Goal: Task Accomplishment & Management: Manage account settings

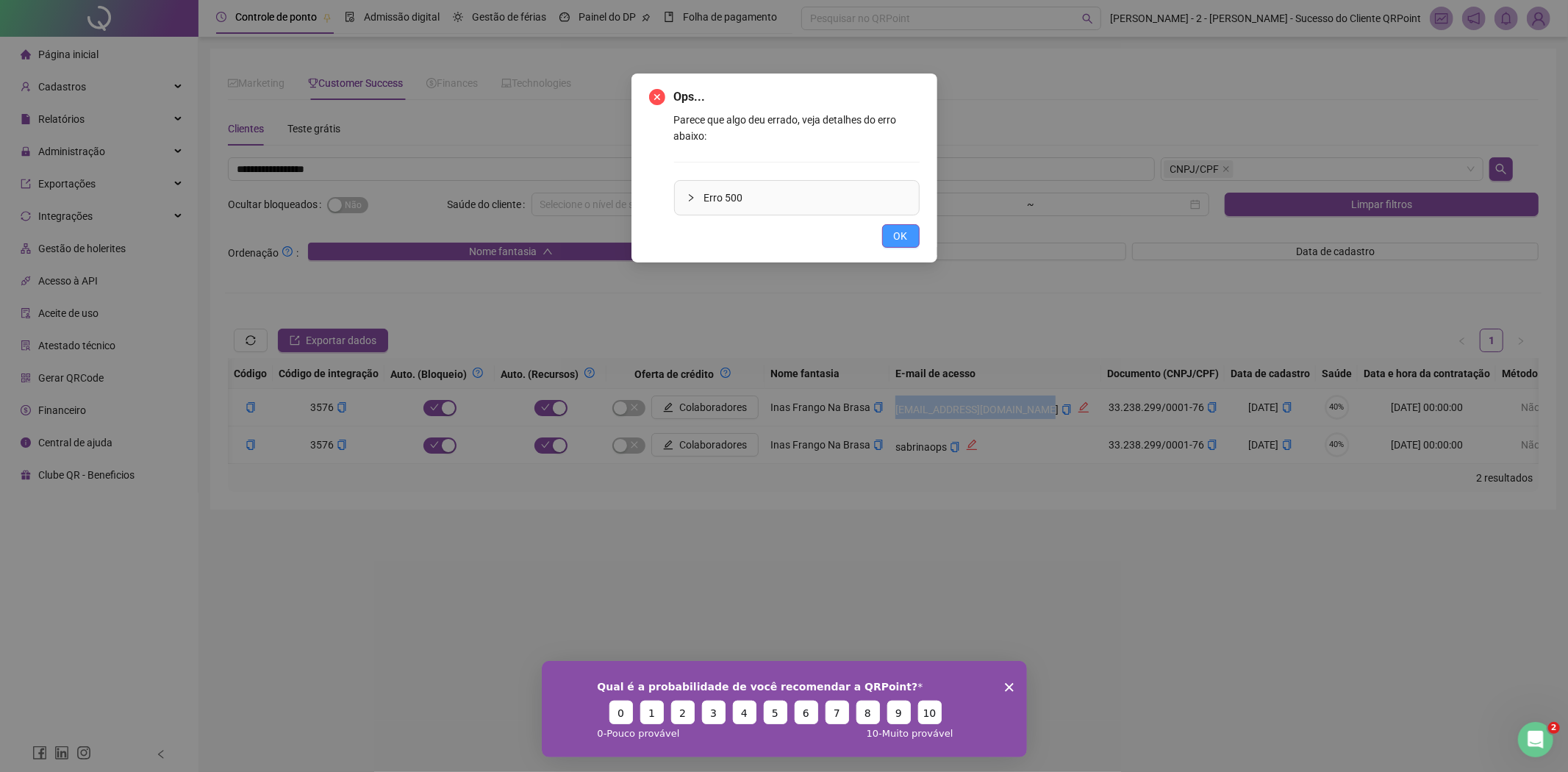
scroll to position [0, 364]
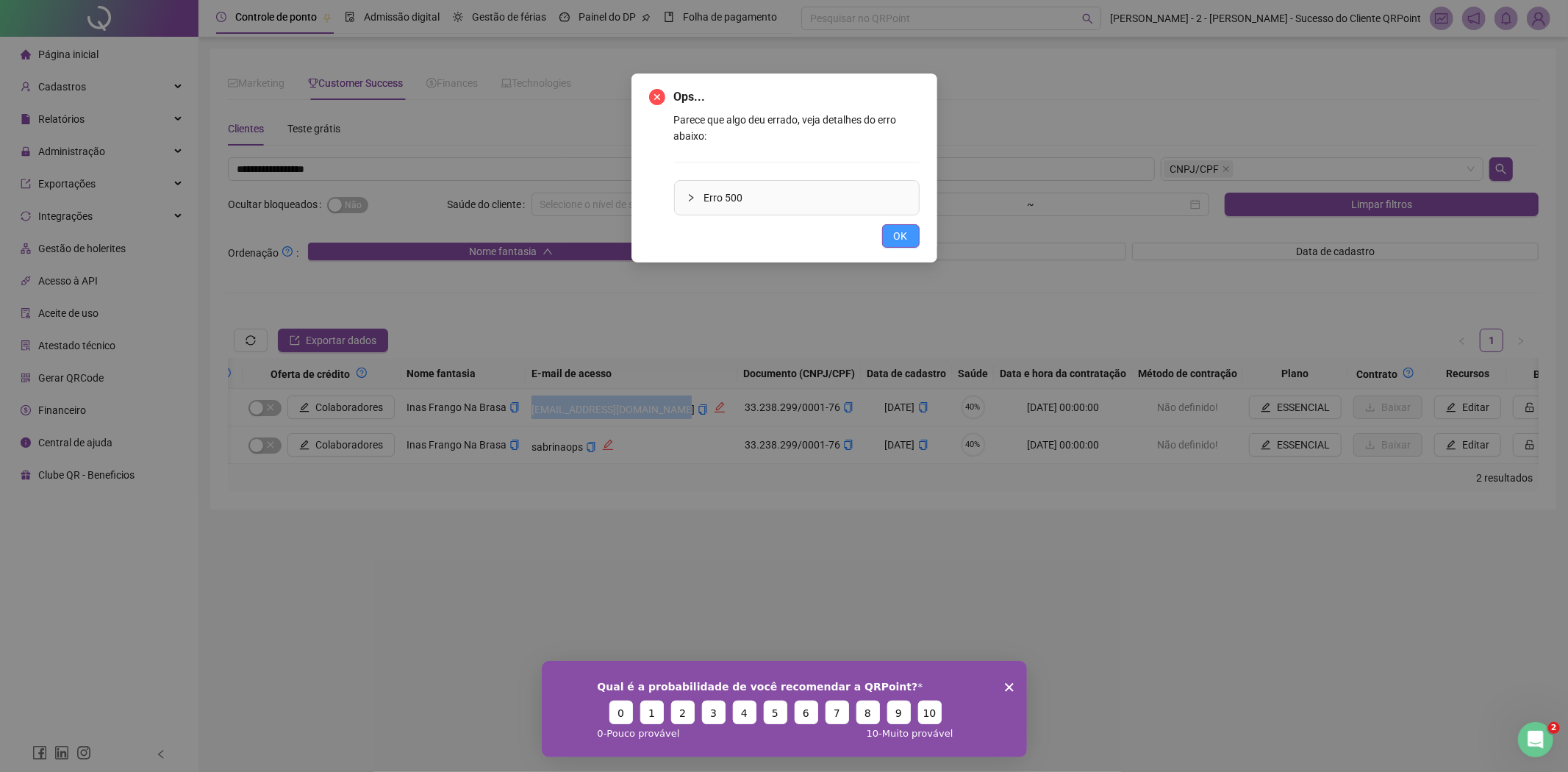
click at [904, 241] on span "OK" at bounding box center [900, 235] width 14 height 16
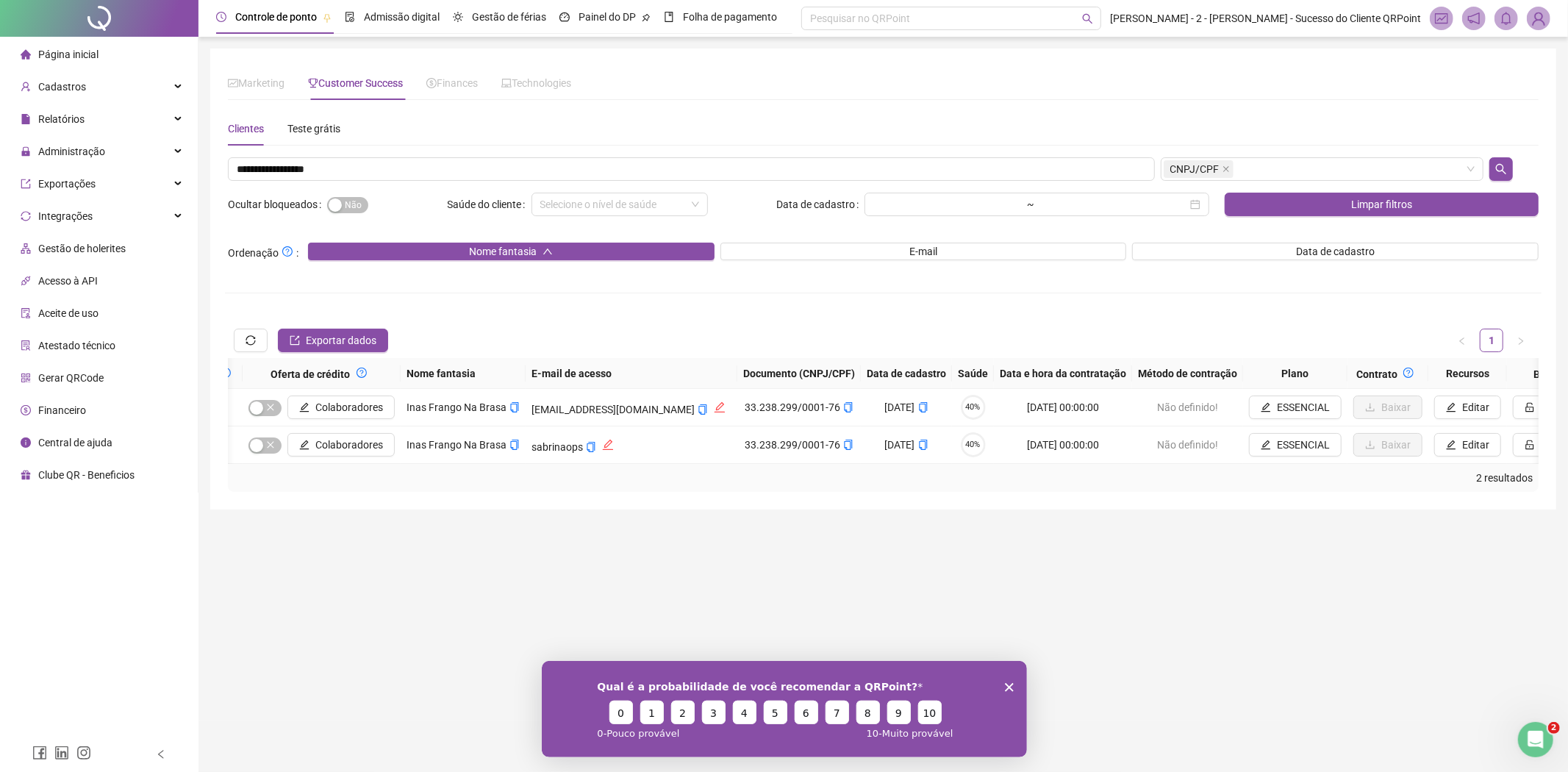
click at [882, 188] on div "**********" at bounding box center [883, 324] width 1316 height 334
click at [882, 186] on div "**********" at bounding box center [883, 324] width 1316 height 334
click at [880, 180] on input "**********" at bounding box center [691, 169] width 927 height 24
click at [877, 173] on input "**********" at bounding box center [691, 169] width 927 height 24
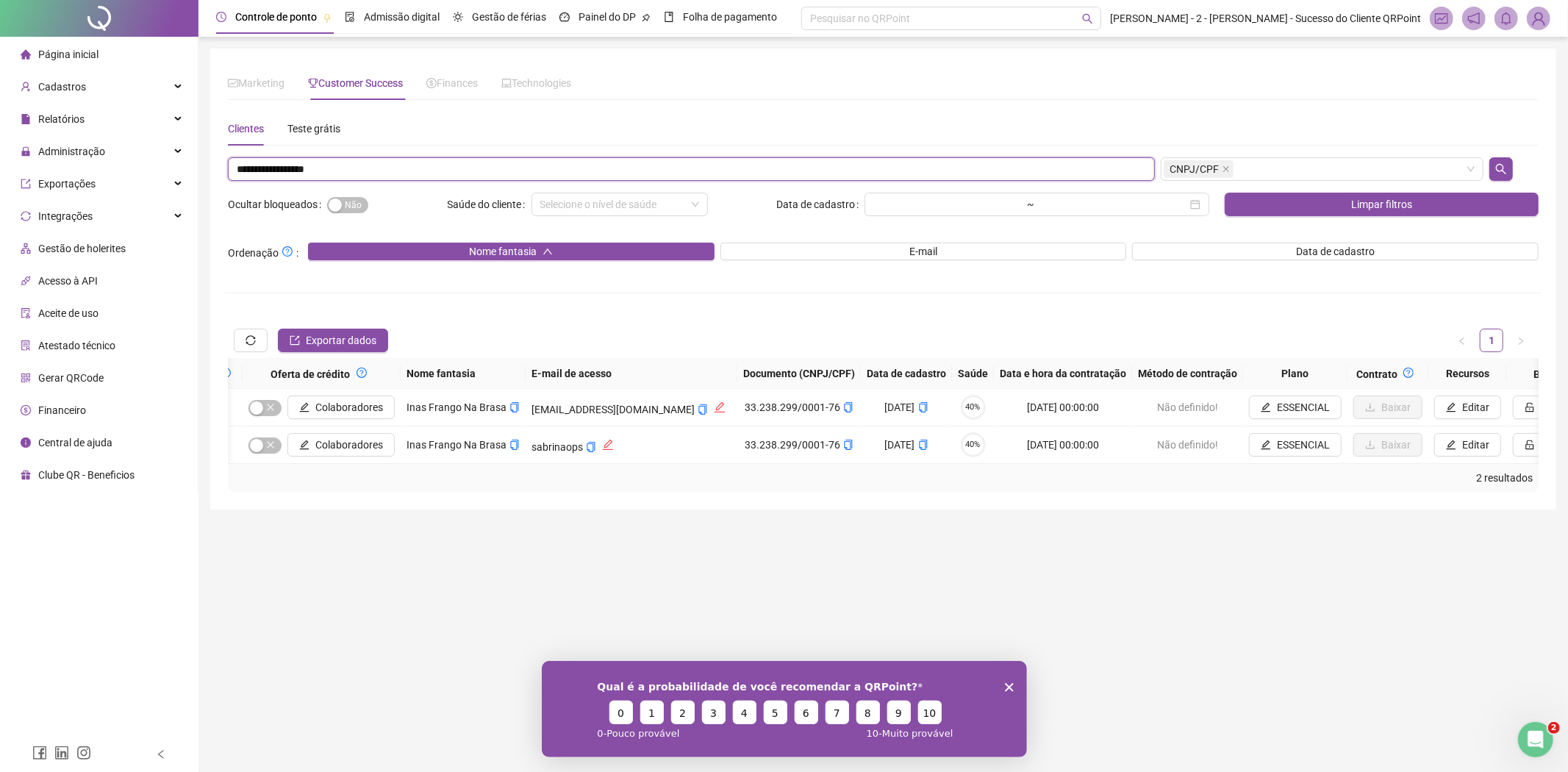
click at [877, 173] on input "**********" at bounding box center [691, 169] width 927 height 24
paste input "text"
type input "**********"
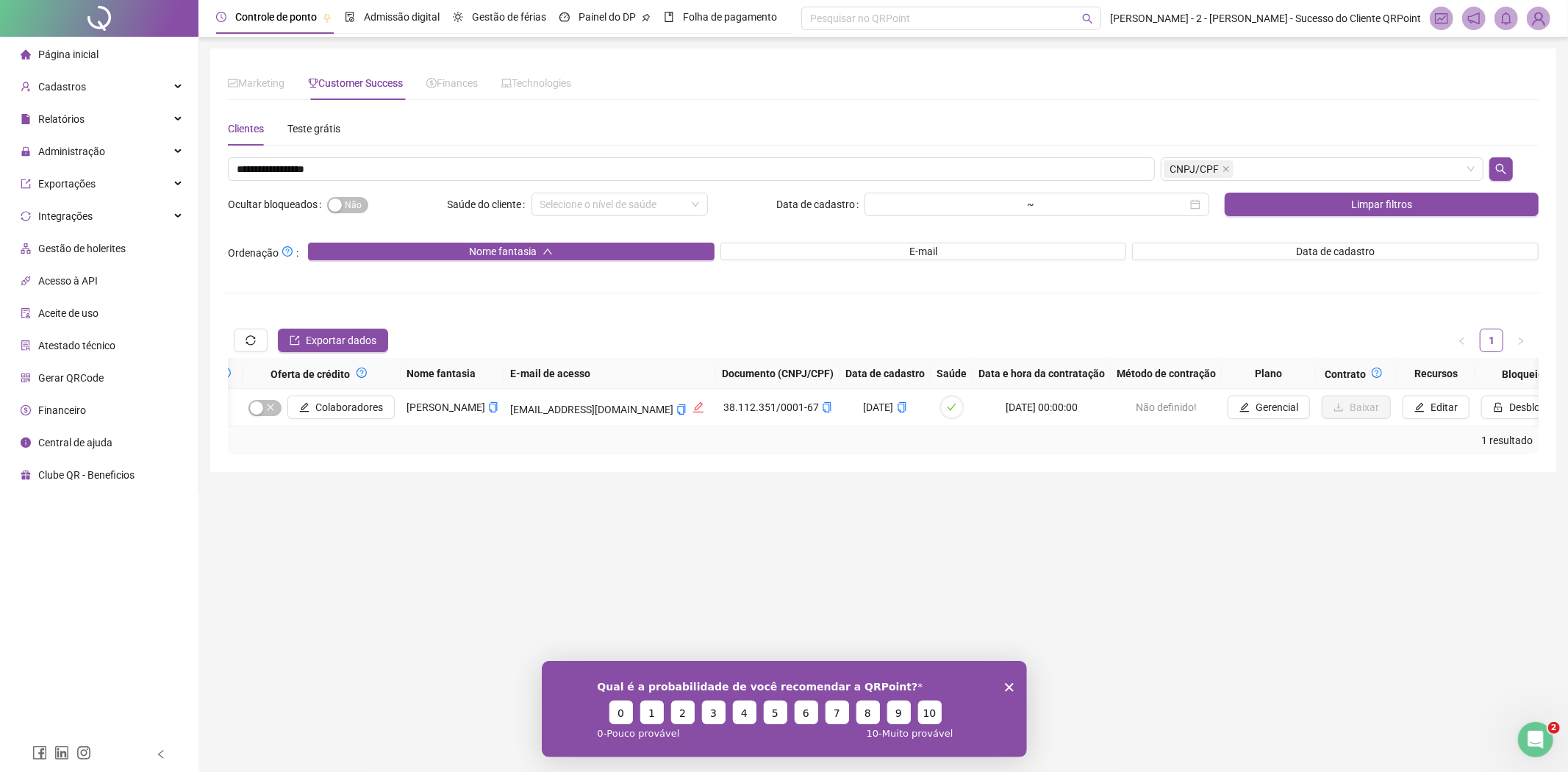
click at [514, 347] on div "Exportar dados 1" at bounding box center [882, 340] width 1311 height 35
click at [678, 413] on icon "copy" at bounding box center [681, 409] width 8 height 10
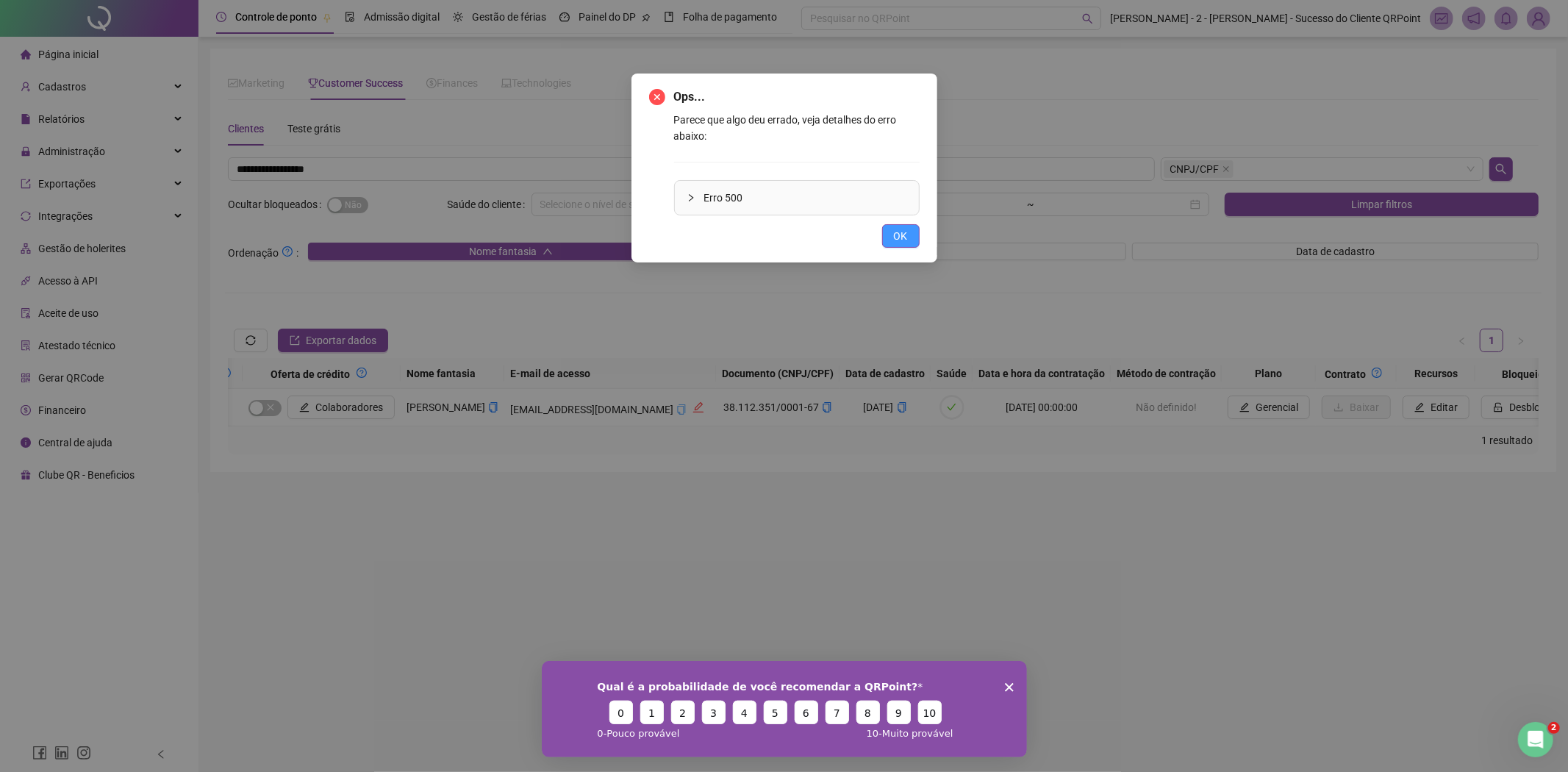
click at [904, 238] on span "OK" at bounding box center [900, 235] width 14 height 16
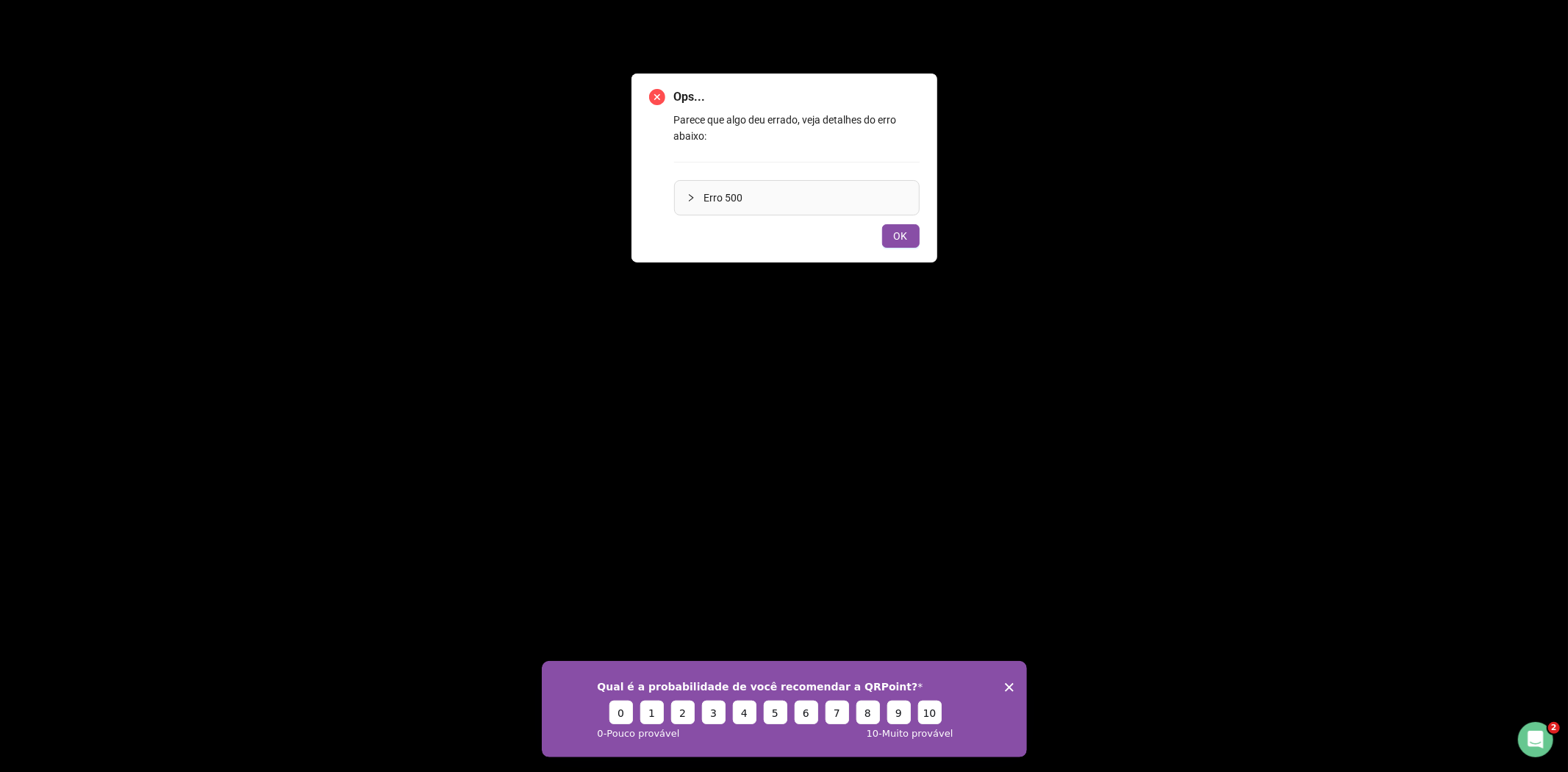
click at [906, 240] on span "OK" at bounding box center [900, 235] width 14 height 16
click at [907, 231] on span "OK" at bounding box center [900, 235] width 14 height 16
click at [895, 237] on span "OK" at bounding box center [900, 235] width 14 height 16
click at [897, 237] on span "OK" at bounding box center [900, 235] width 14 height 16
click at [897, 237] on div "Ops... Parece que algo deu errado, veja detalhes do erro abaixo: Erro 500 OK" at bounding box center [784, 386] width 1568 height 772
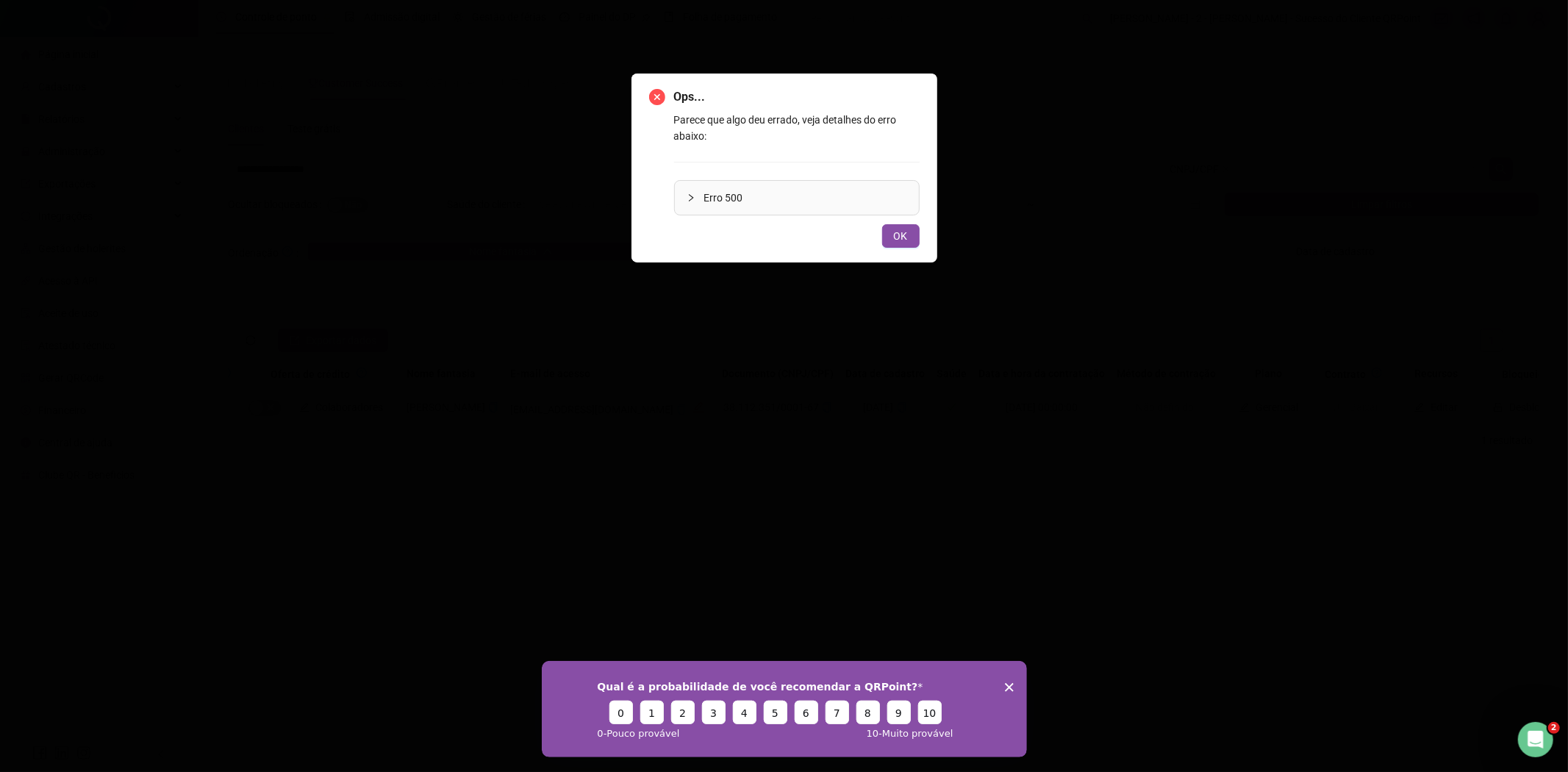
click at [409, 169] on div "Ops... Parece que algo deu errado, veja detalhes do erro abaixo: Erro 500 OK" at bounding box center [784, 386] width 1568 height 772
click at [910, 237] on button "OK" at bounding box center [900, 236] width 38 height 24
click at [910, 237] on div "Ops... Parece que algo deu errado, veja detalhes do erro abaixo: Erro 500 OK" at bounding box center [784, 386] width 1568 height 772
click at [910, 237] on button "OK" at bounding box center [900, 236] width 38 height 24
click at [910, 237] on div "Ops... Parece que algo deu errado, veja detalhes do erro abaixo: Erro 500 OK" at bounding box center [784, 386] width 1568 height 772
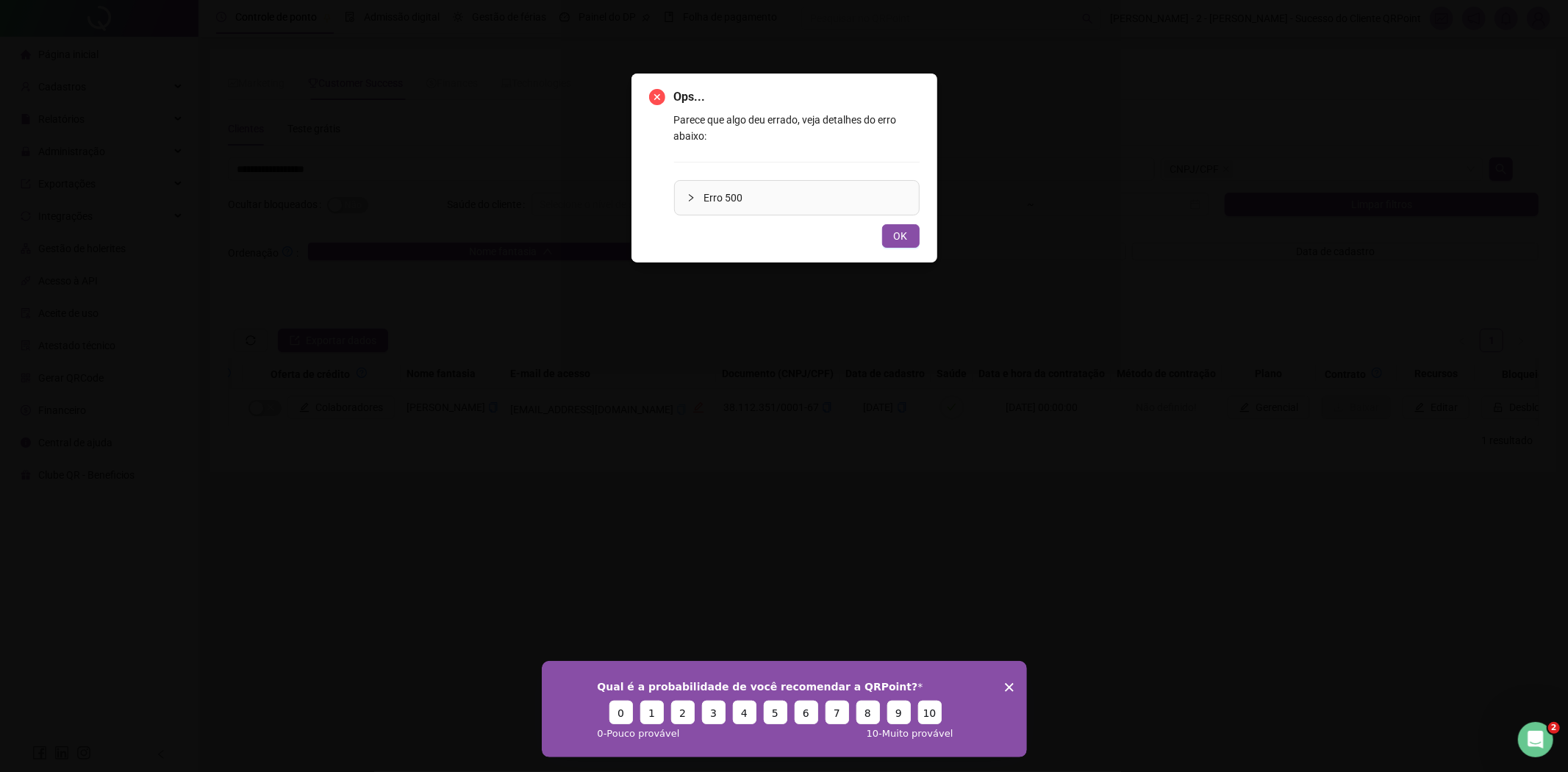
click at [910, 237] on button "OK" at bounding box center [900, 236] width 38 height 24
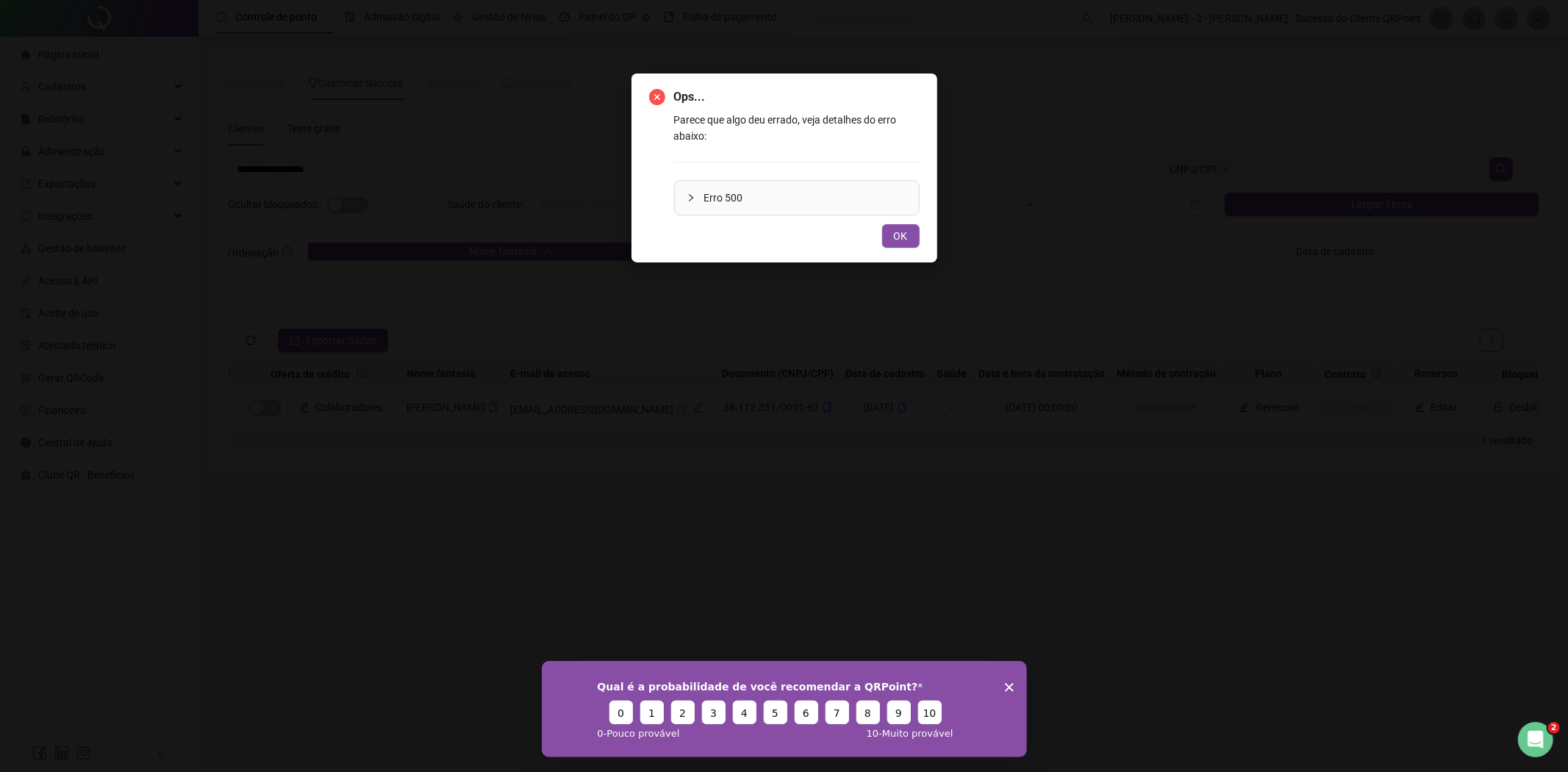
click at [910, 237] on div "Ops... Parece que algo deu errado, veja detalhes do erro abaixo: Erro 500 OK" at bounding box center [784, 386] width 1568 height 772
click at [910, 237] on button "OK" at bounding box center [900, 236] width 38 height 24
click at [910, 237] on div "Ops... Parece que algo deu errado, veja detalhes do erro abaixo: Erro 500 OK" at bounding box center [784, 386] width 1568 height 772
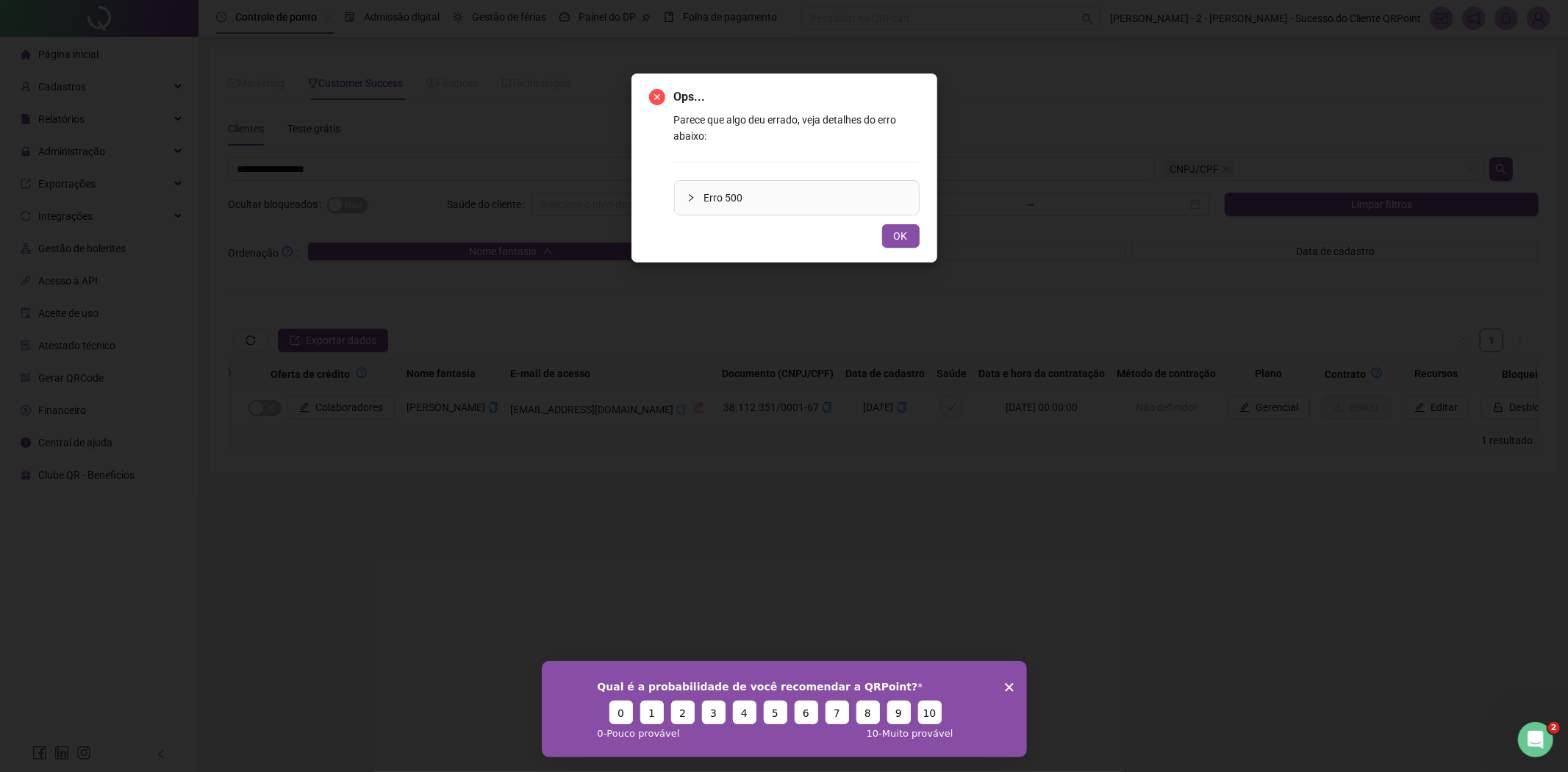
click at [910, 237] on button "OK" at bounding box center [900, 236] width 38 height 24
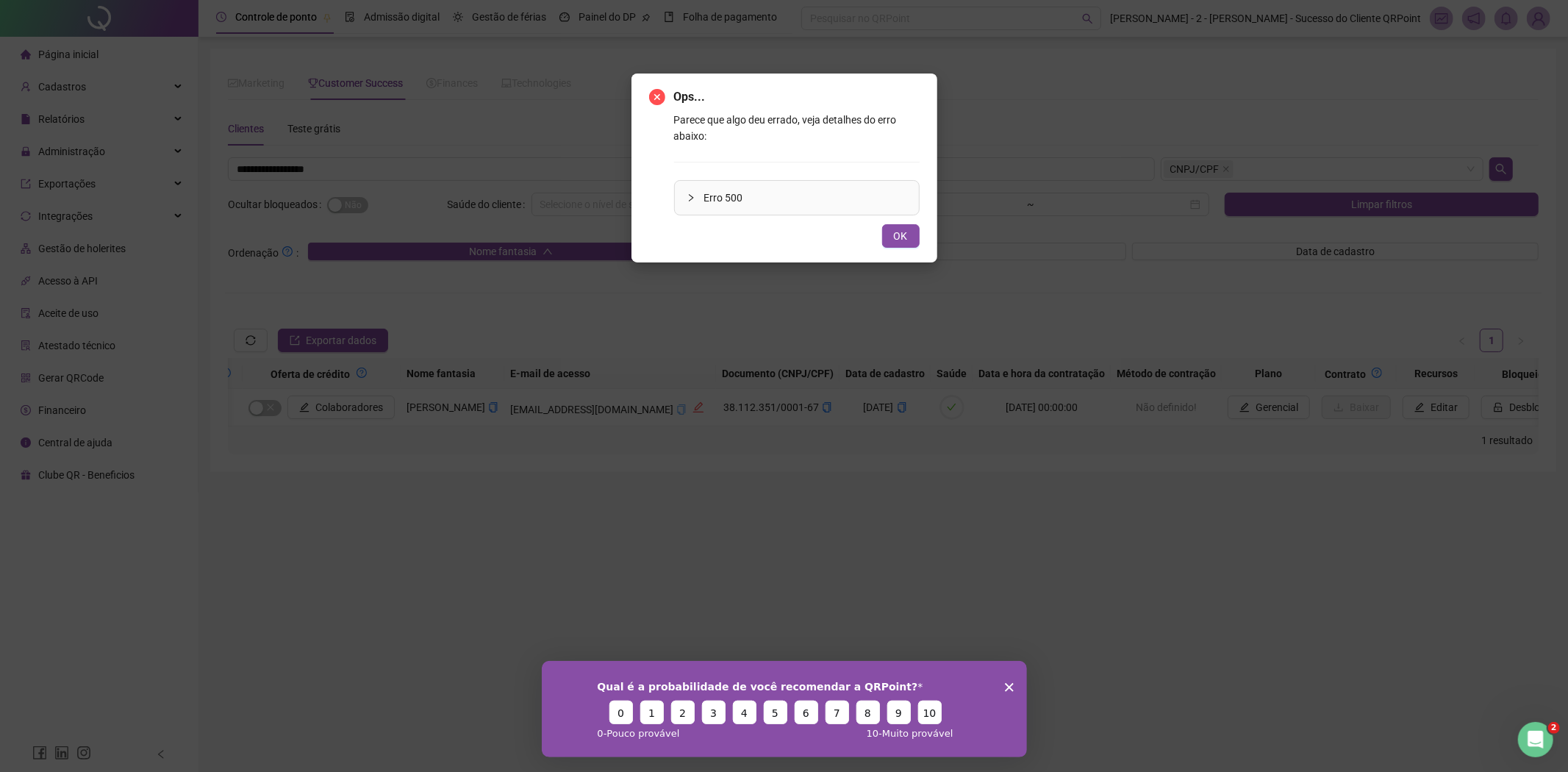
click at [910, 237] on div "Ops... Parece que algo deu errado, veja detalhes do erro abaixo: Erro 500 OK" at bounding box center [784, 386] width 1568 height 772
click at [910, 237] on button "OK" at bounding box center [900, 236] width 38 height 24
click at [910, 237] on div "Ops... Parece que algo deu errado, veja detalhes do erro abaixo: Erro 500 OK" at bounding box center [784, 386] width 1568 height 772
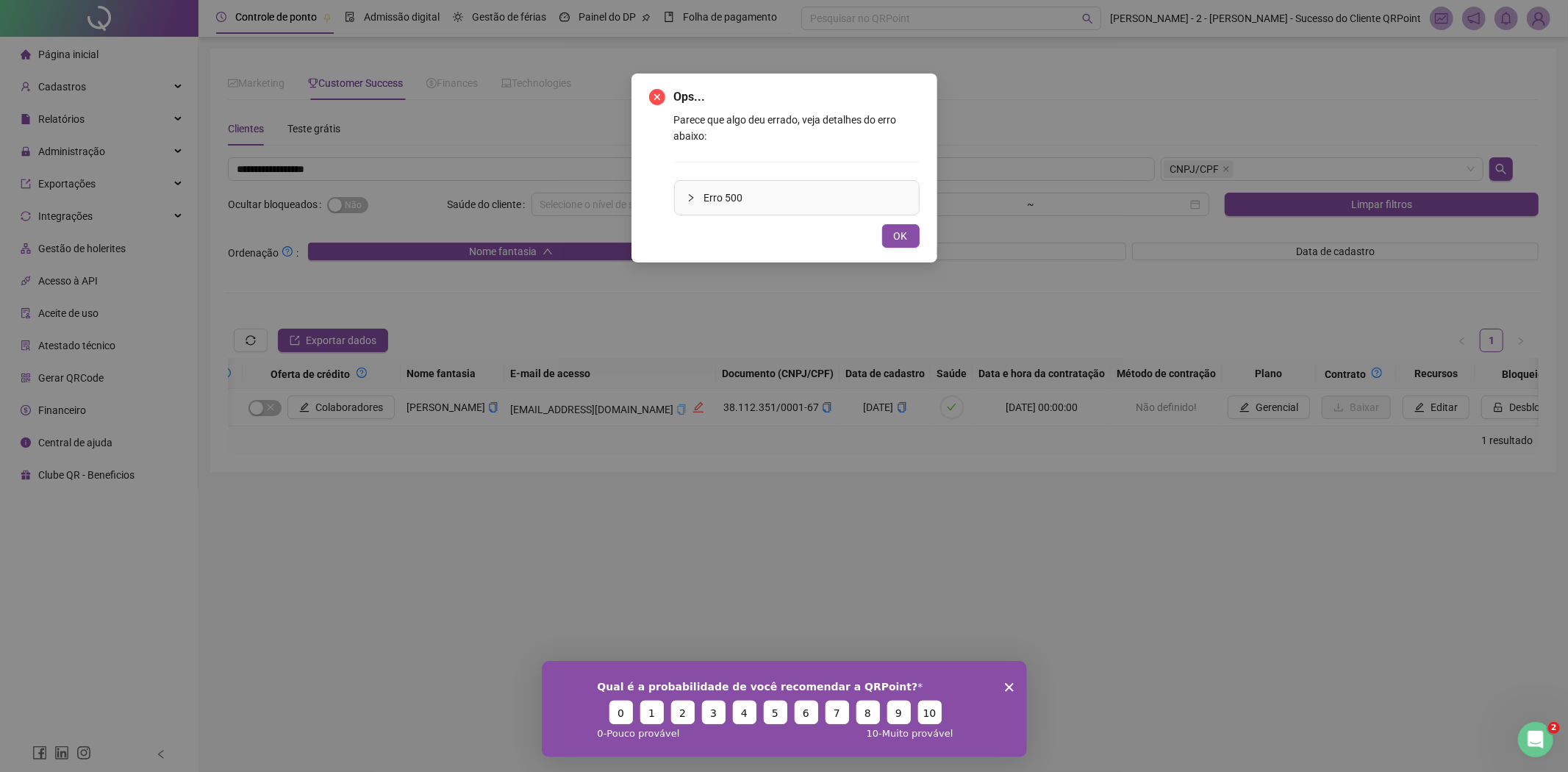
click at [910, 237] on button "OK" at bounding box center [900, 236] width 38 height 24
click at [910, 237] on div "Ops... Parece que algo deu errado, veja detalhes do erro abaixo: Erro 500 OK" at bounding box center [784, 386] width 1568 height 772
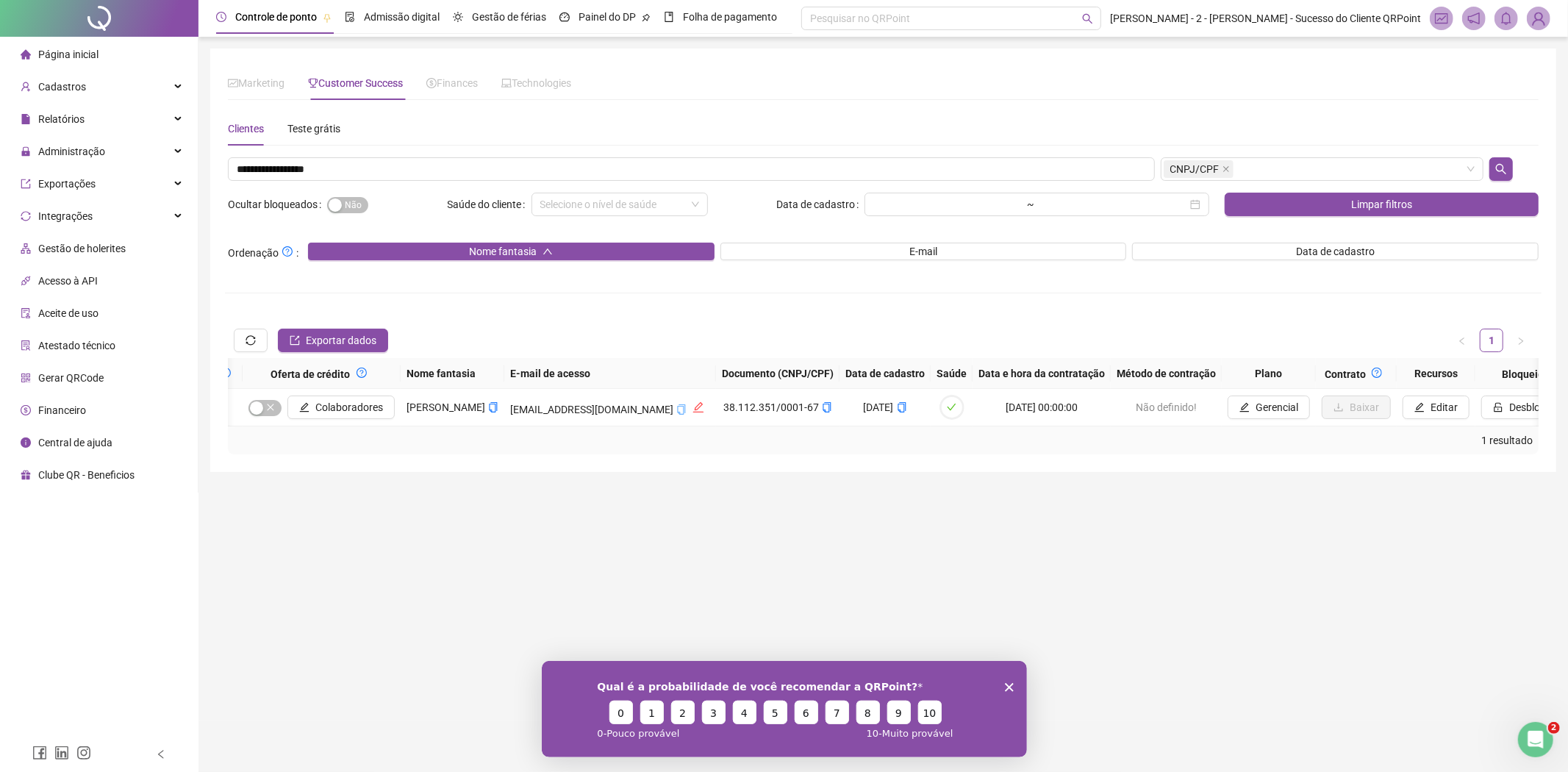
click at [910, 237] on div "**********" at bounding box center [883, 305] width 1316 height 297
click at [426, 169] on input "**********" at bounding box center [691, 169] width 927 height 24
click at [358, 167] on input "**********" at bounding box center [691, 169] width 927 height 24
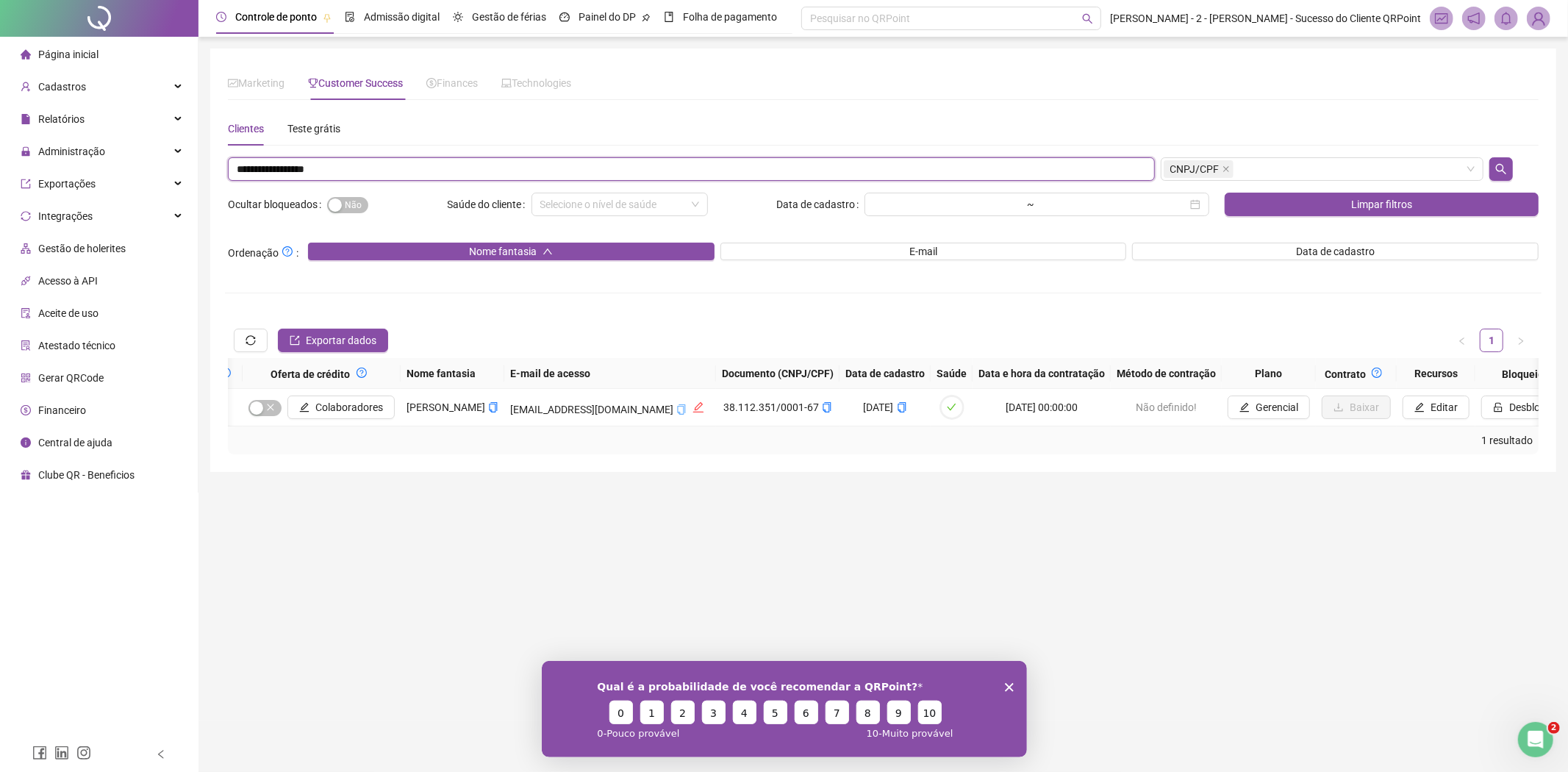
paste input "**********"
paste input "text"
click at [1195, 168] on span "CNPJ/CPF" at bounding box center [1195, 169] width 49 height 16
type input "**********"
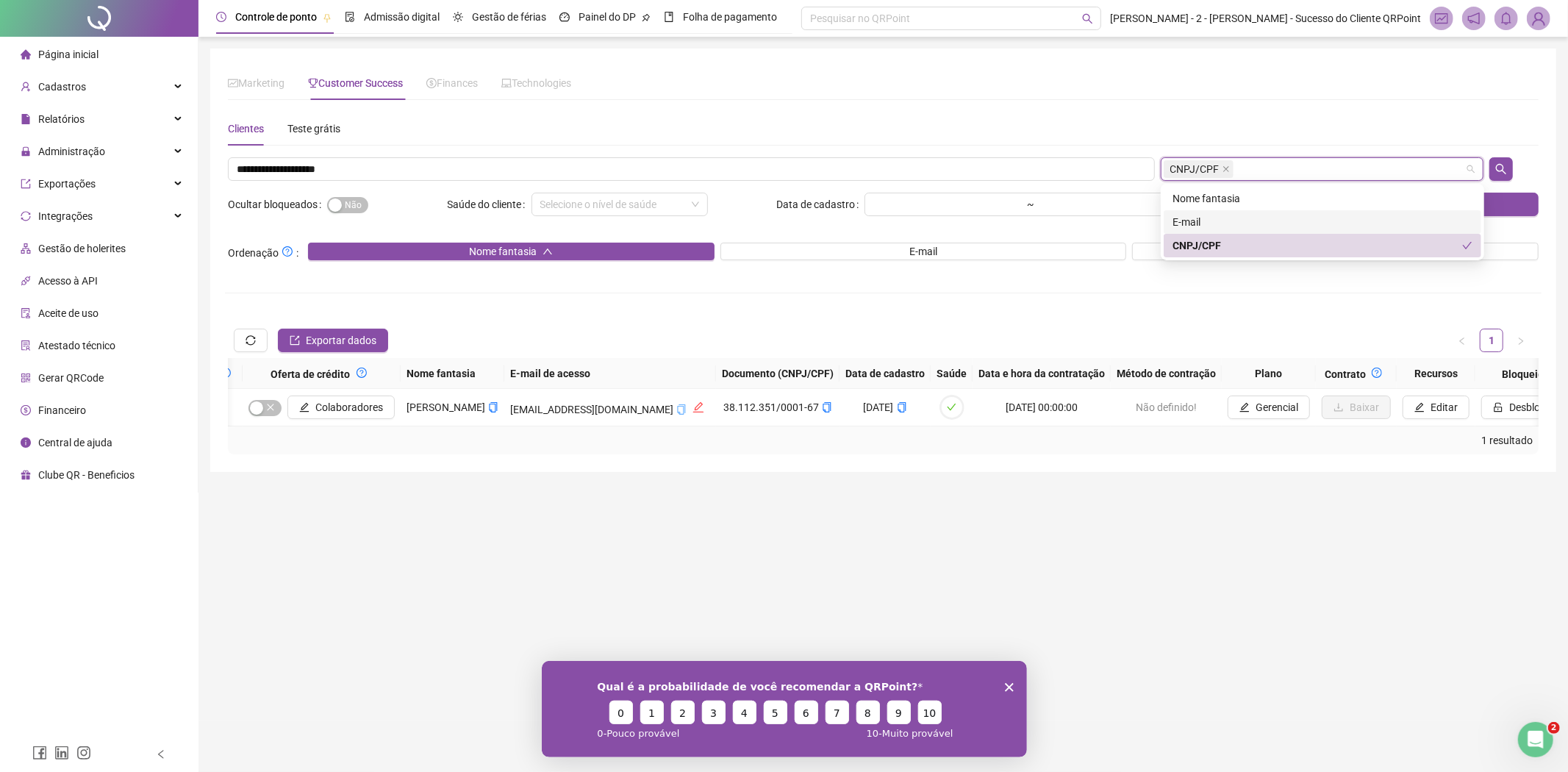
click at [1191, 216] on div "E-mail" at bounding box center [1322, 222] width 300 height 16
click at [1201, 246] on div "CNPJ/CPF" at bounding box center [1317, 245] width 290 height 16
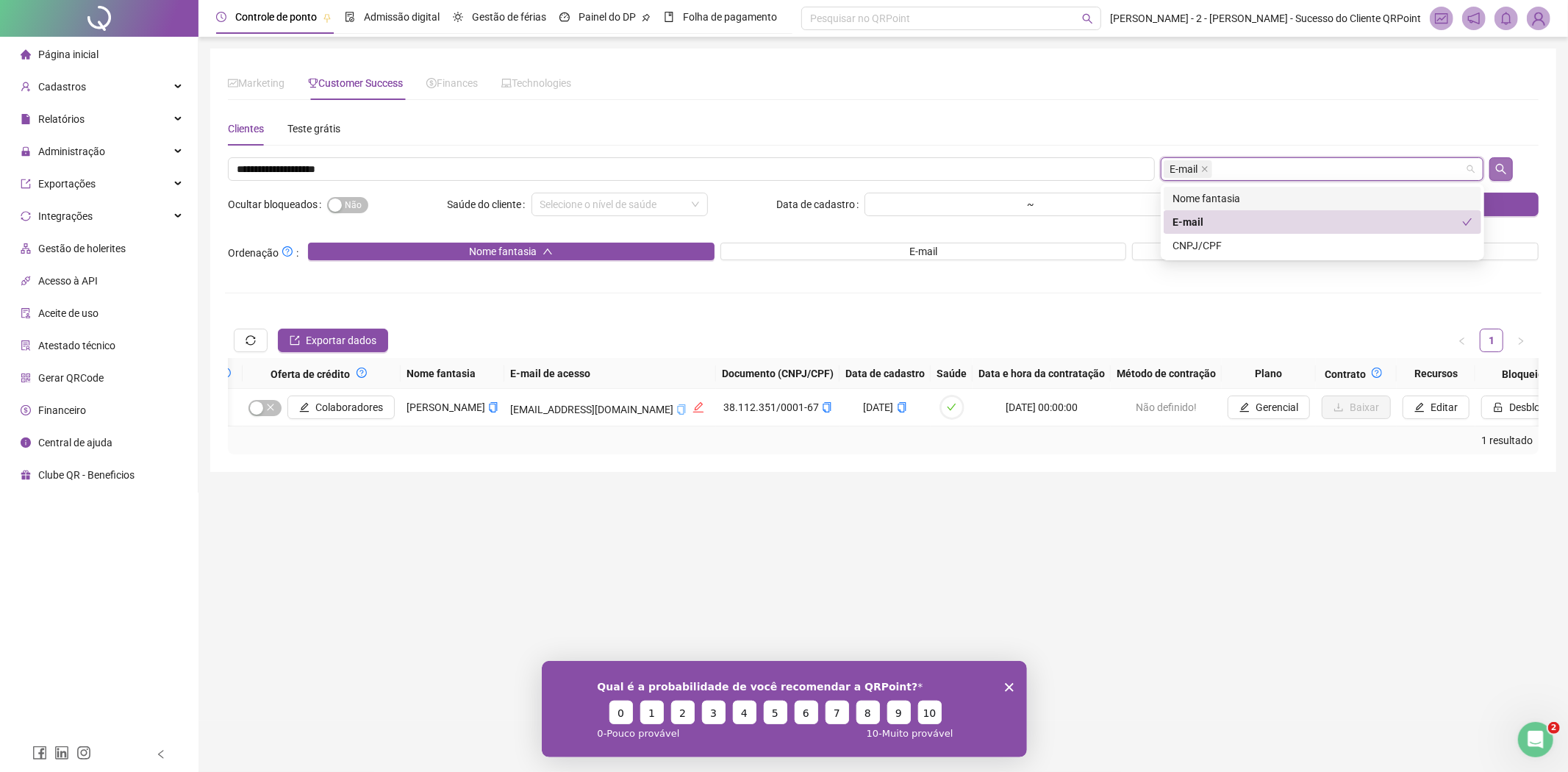
click at [1507, 168] on icon "search" at bounding box center [1501, 169] width 12 height 12
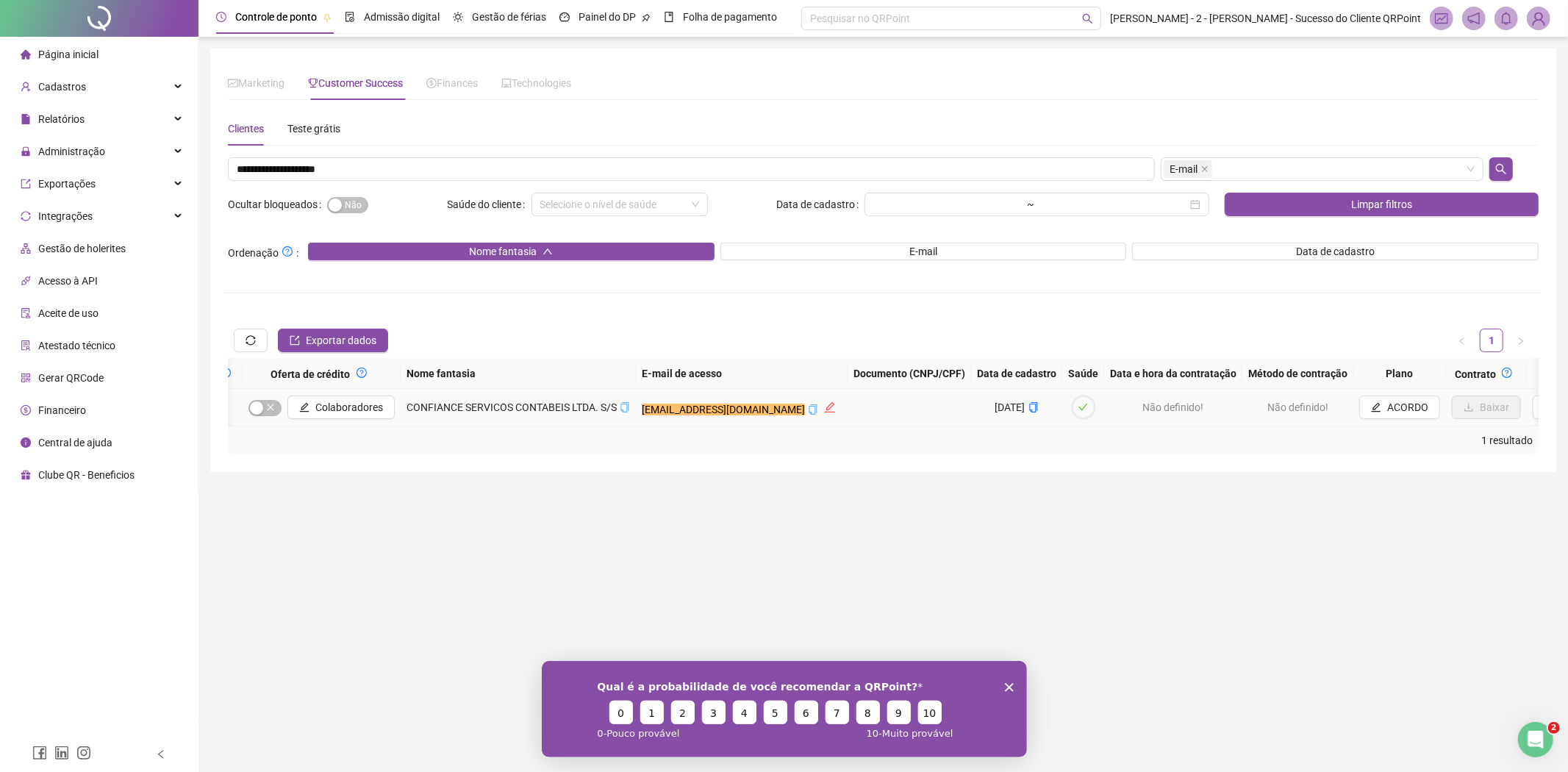
click at [620, 403] on icon "copy" at bounding box center [625, 407] width 10 height 10
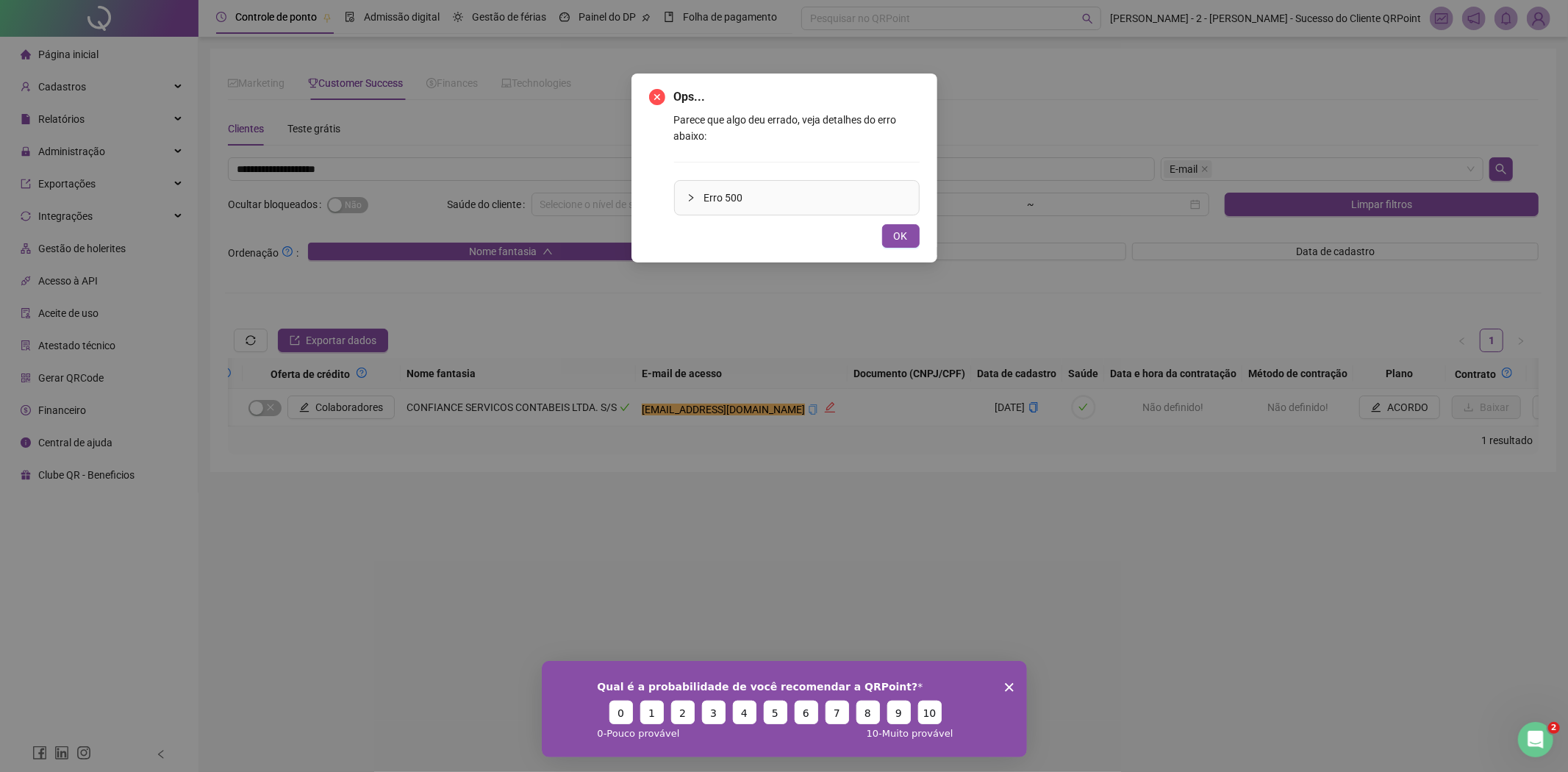
click at [758, 412] on div "Ops... Parece que algo deu errado, veja detalhes do erro abaixo: Erro 500 OK" at bounding box center [784, 386] width 1568 height 772
click at [894, 243] on span "OK" at bounding box center [900, 235] width 14 height 16
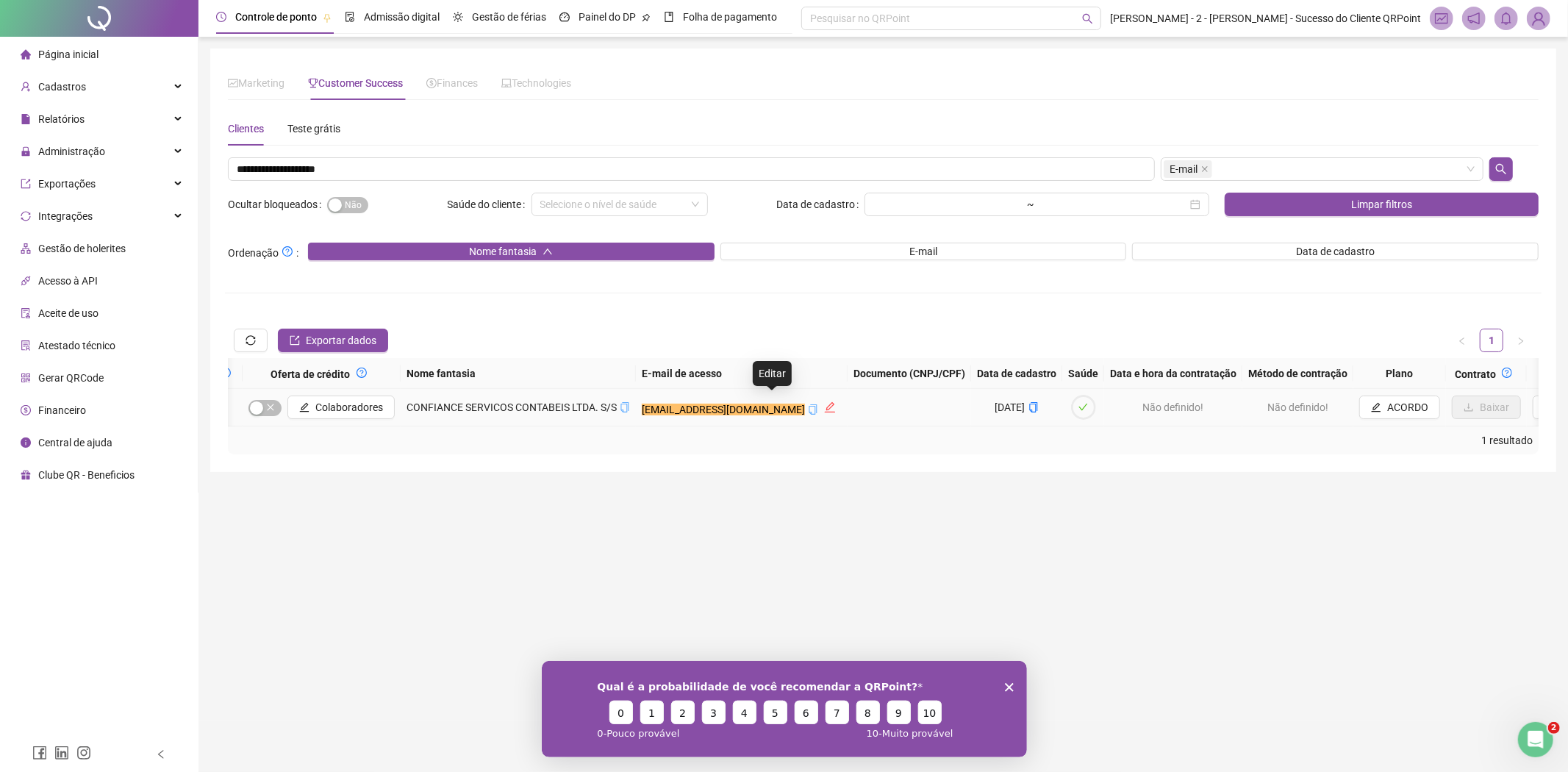
click at [809, 404] on icon "copy" at bounding box center [813, 409] width 8 height 10
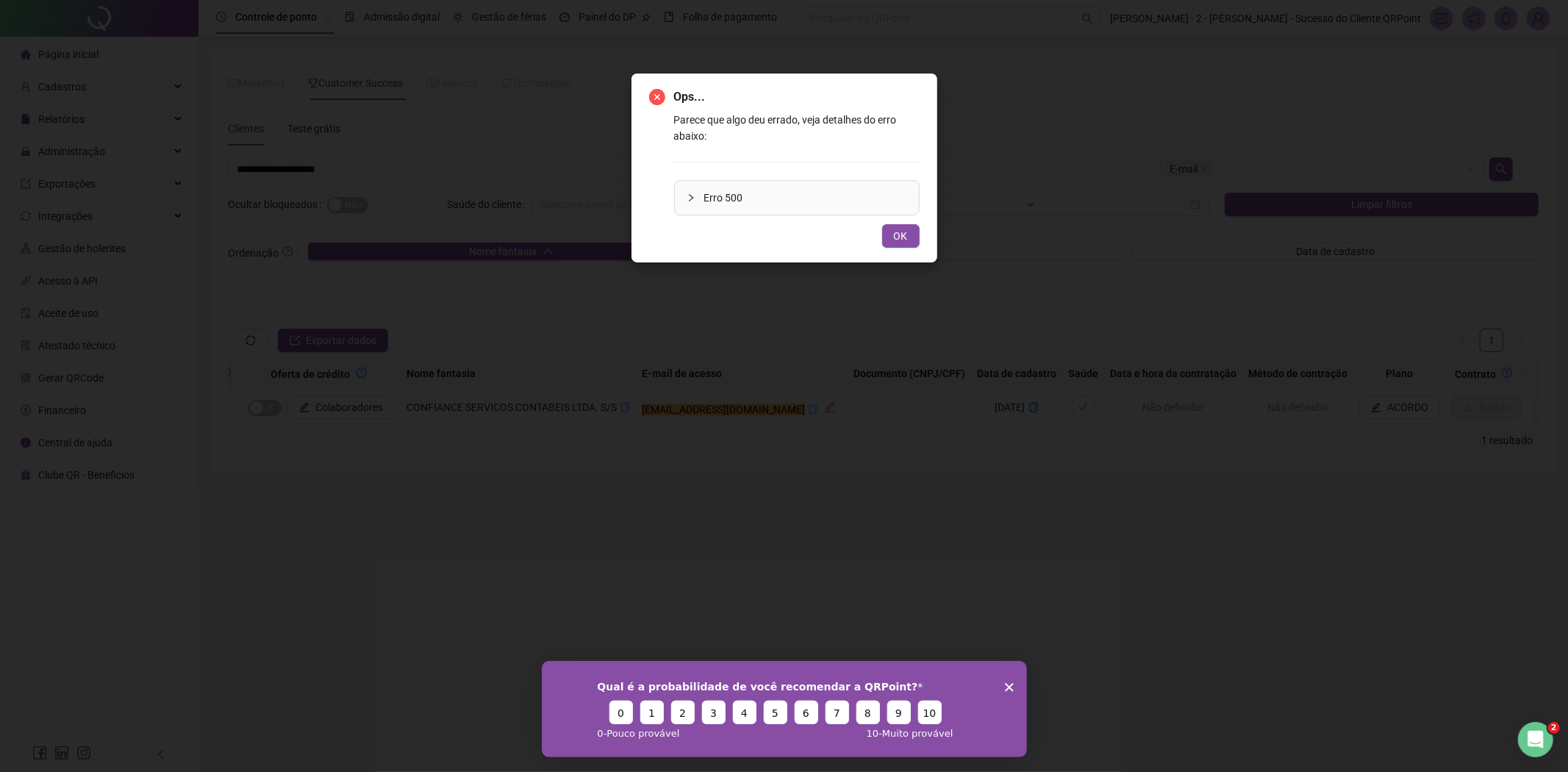
click at [533, 170] on div "Ops... Parece que algo deu errado, veja detalhes do erro abaixo: Erro 500 OK" at bounding box center [784, 386] width 1568 height 772
click at [912, 251] on div "Ops... Parece que algo deu errado, veja detalhes do erro abaixo: Erro 500 OK" at bounding box center [784, 168] width 306 height 189
click at [905, 241] on span "OK" at bounding box center [900, 235] width 14 height 16
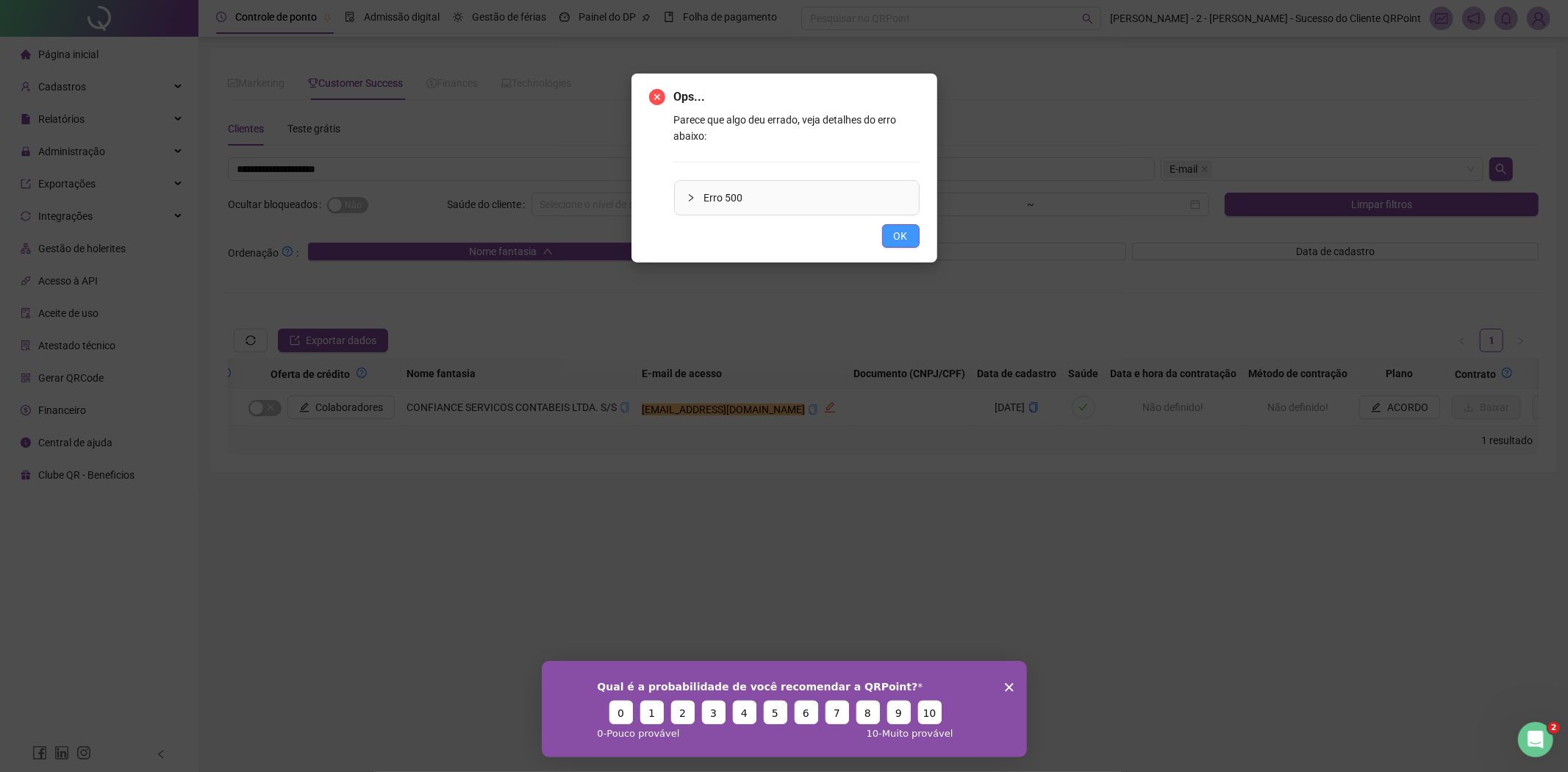
click at [900, 247] on button "OK" at bounding box center [900, 236] width 38 height 24
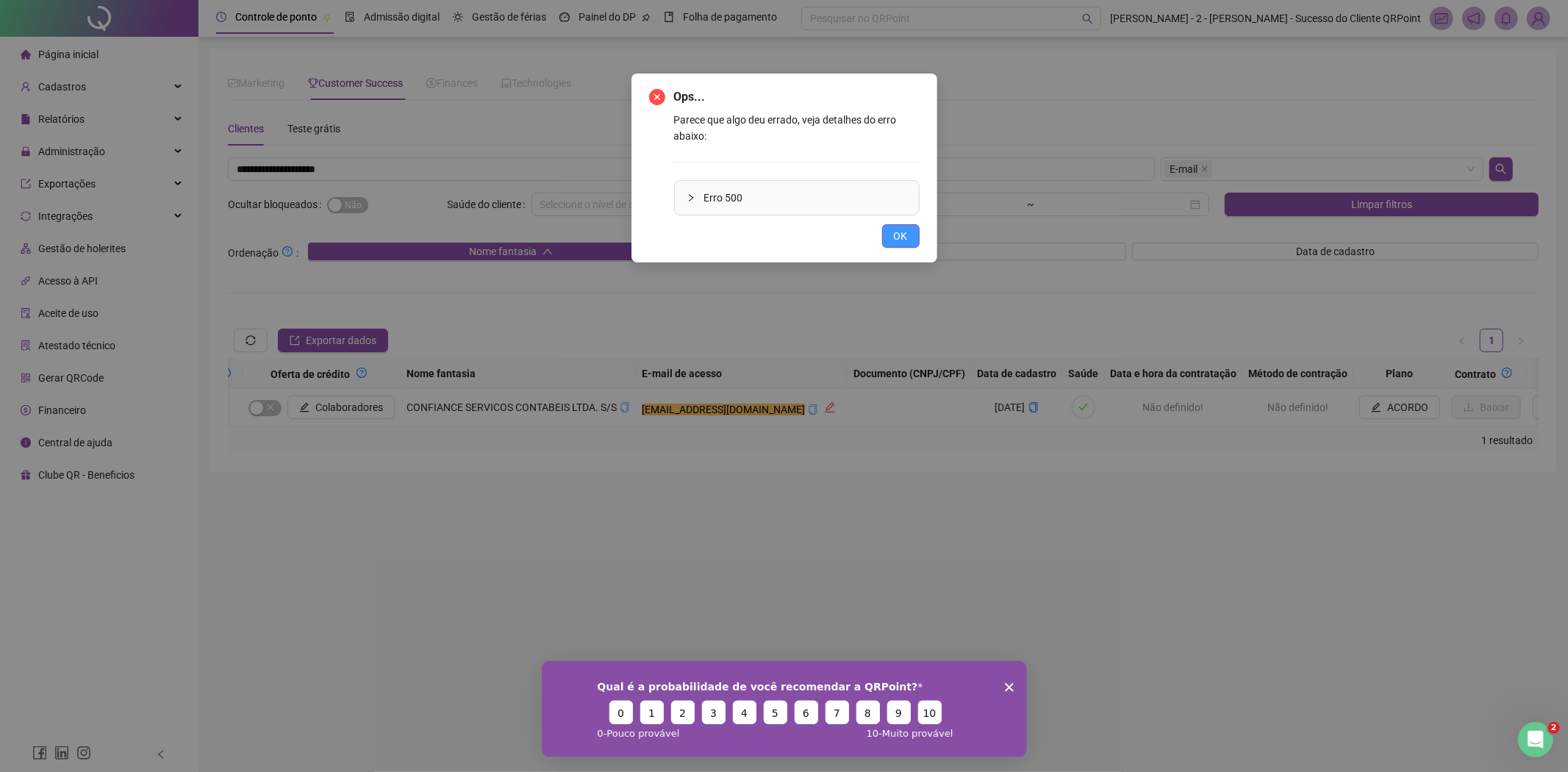
click at [900, 232] on span "OK" at bounding box center [900, 235] width 14 height 16
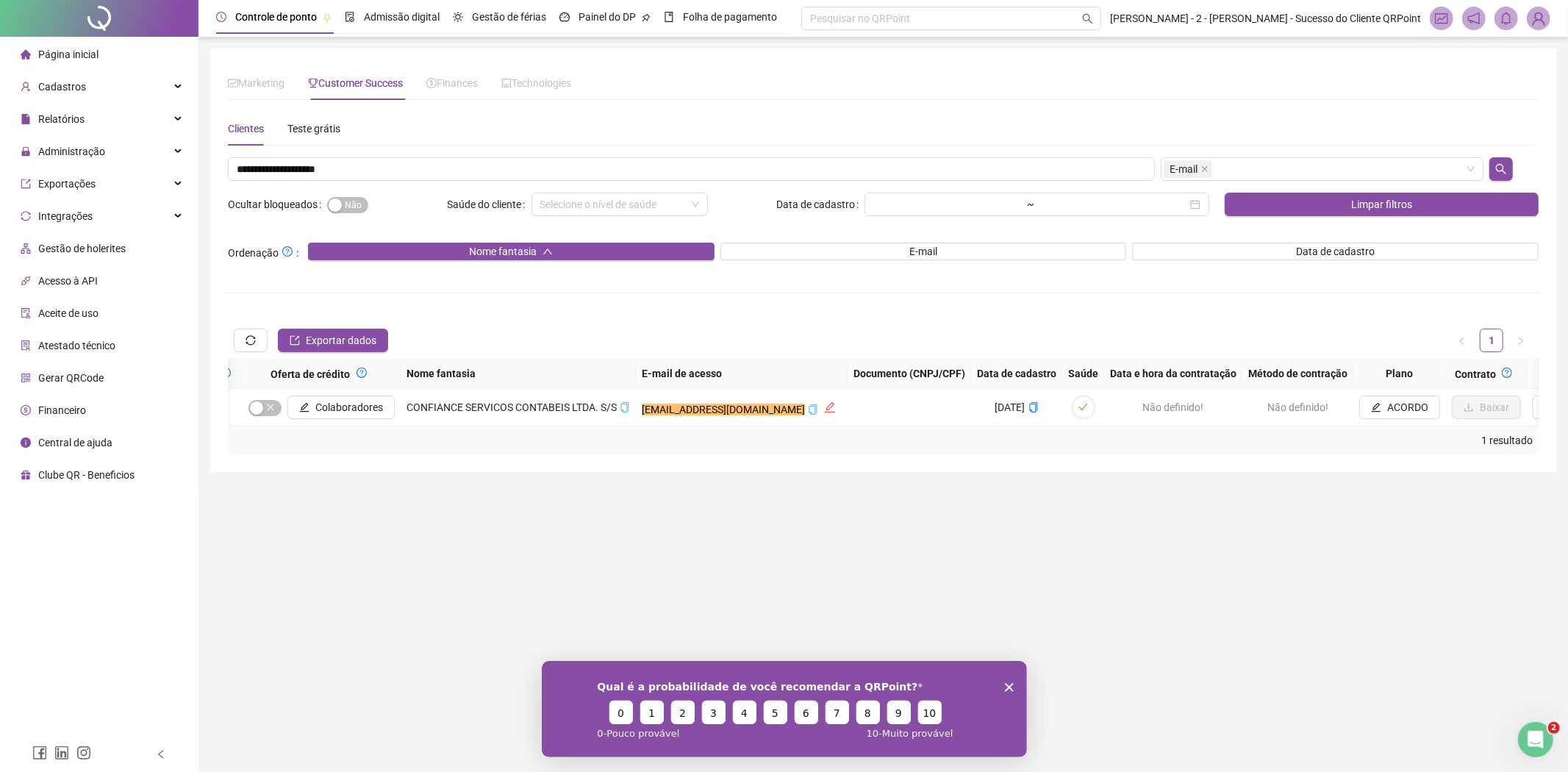
click at [900, 232] on div "Ops... Parece que algo deu errado, veja detalhes do erro abaixo: Erro 500 OK" at bounding box center [784, 386] width 1568 height 772
click at [871, 162] on input "**********" at bounding box center [691, 169] width 927 height 24
paste input "text"
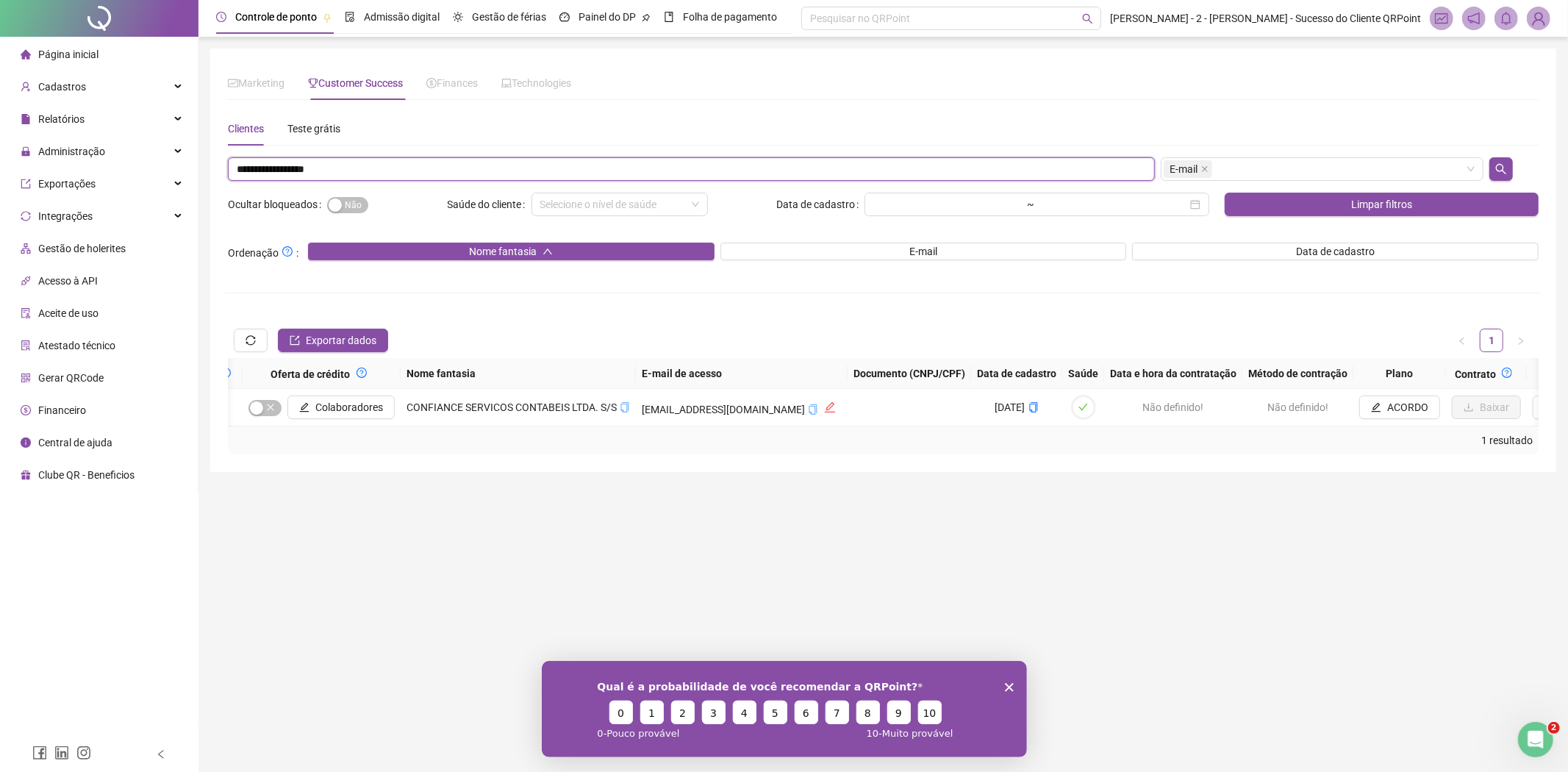
type input "**********"
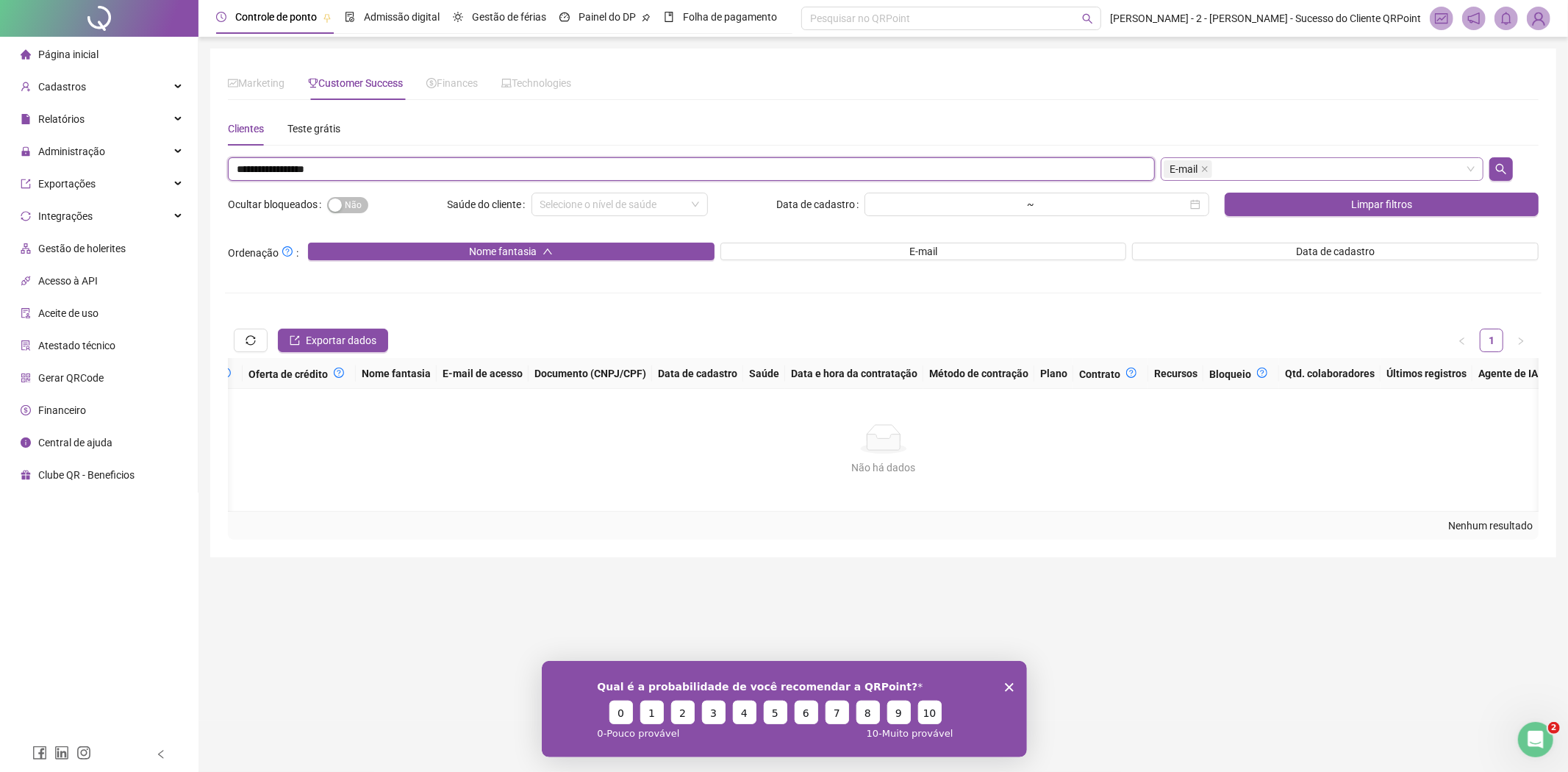
click at [1191, 169] on span "E-mail" at bounding box center [1183, 169] width 28 height 16
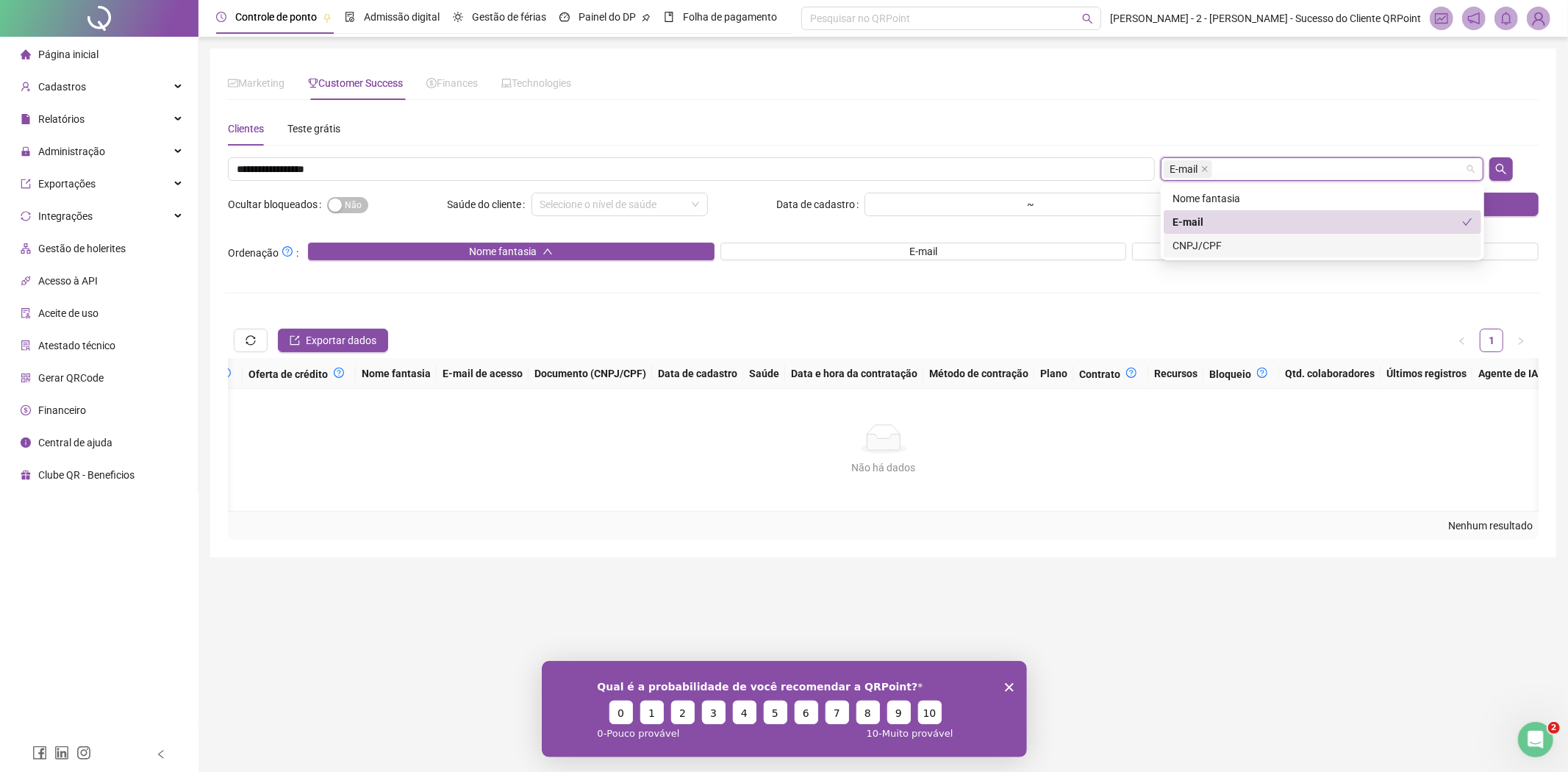
click at [1203, 242] on div "CNPJ/CPF" at bounding box center [1322, 245] width 300 height 16
click at [1204, 222] on div "E-mail" at bounding box center [1317, 222] width 290 height 16
click at [1496, 163] on icon "search" at bounding box center [1501, 169] width 12 height 12
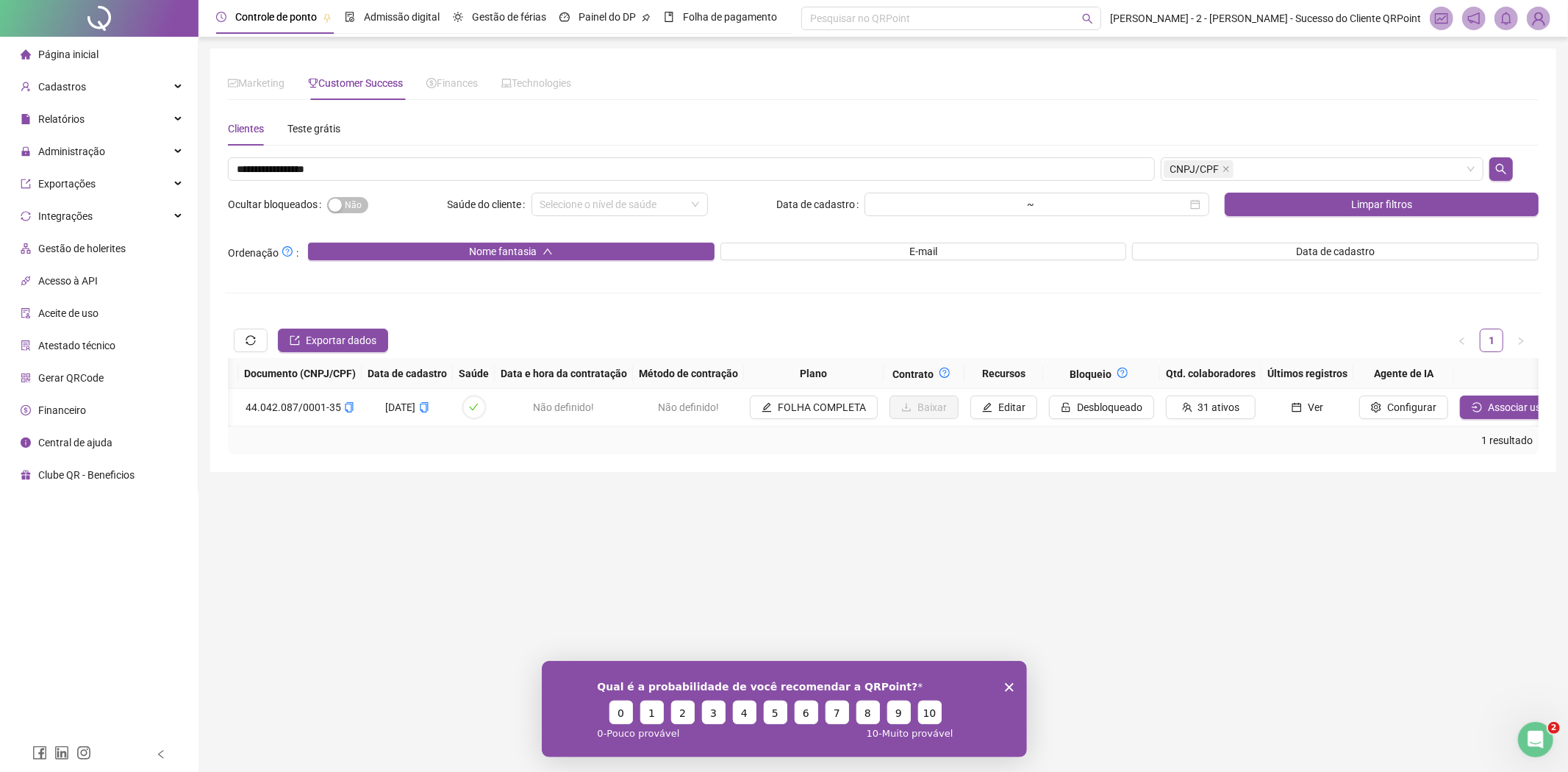
scroll to position [0, 826]
click at [1195, 402] on span "31 ativos" at bounding box center [1216, 407] width 42 height 16
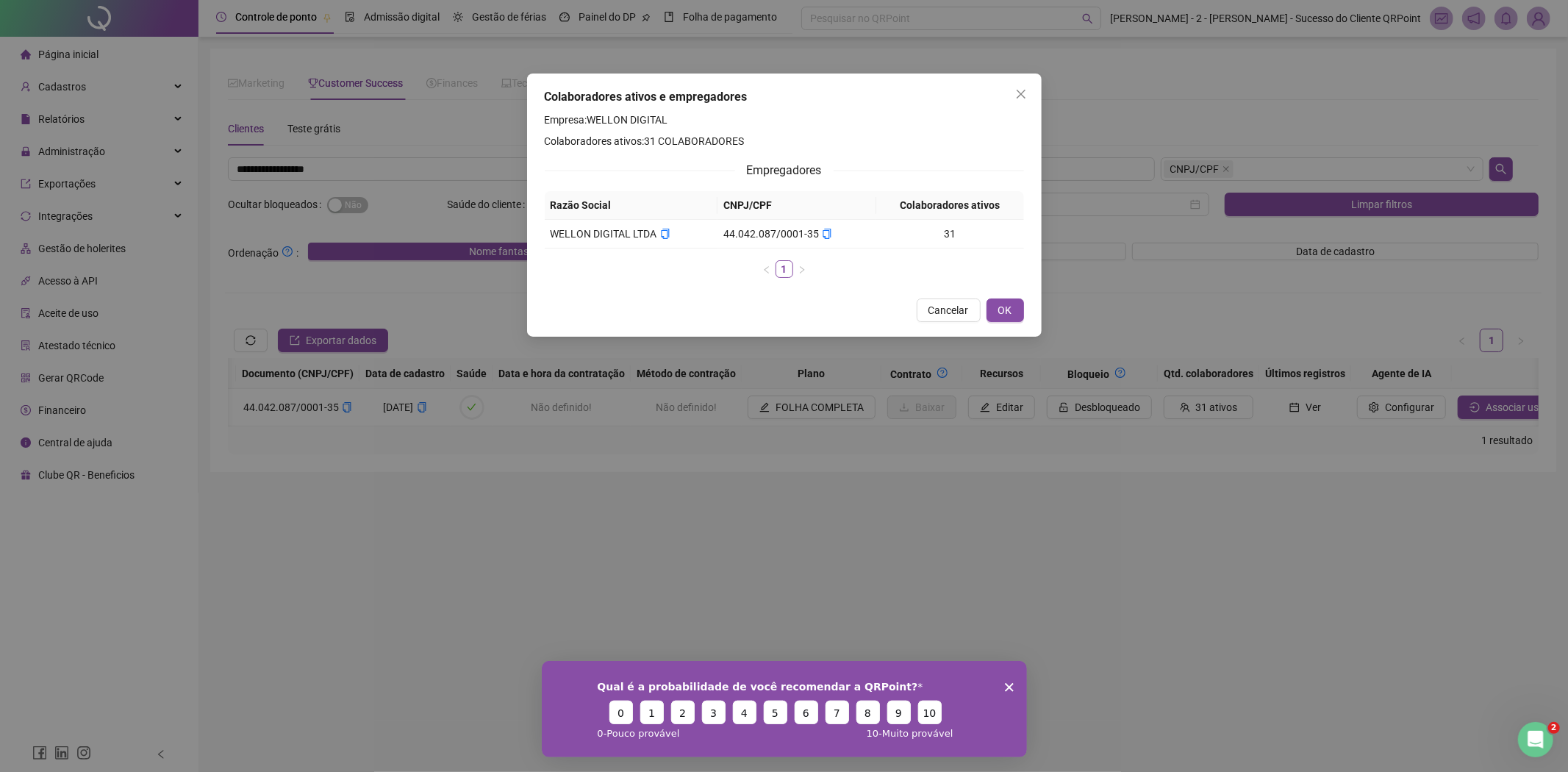
click at [1154, 429] on div "Colaboradores ativos e empregadores Empresa: WELLON DIGITAL Colaboradores ativo…" at bounding box center [784, 386] width 1568 height 772
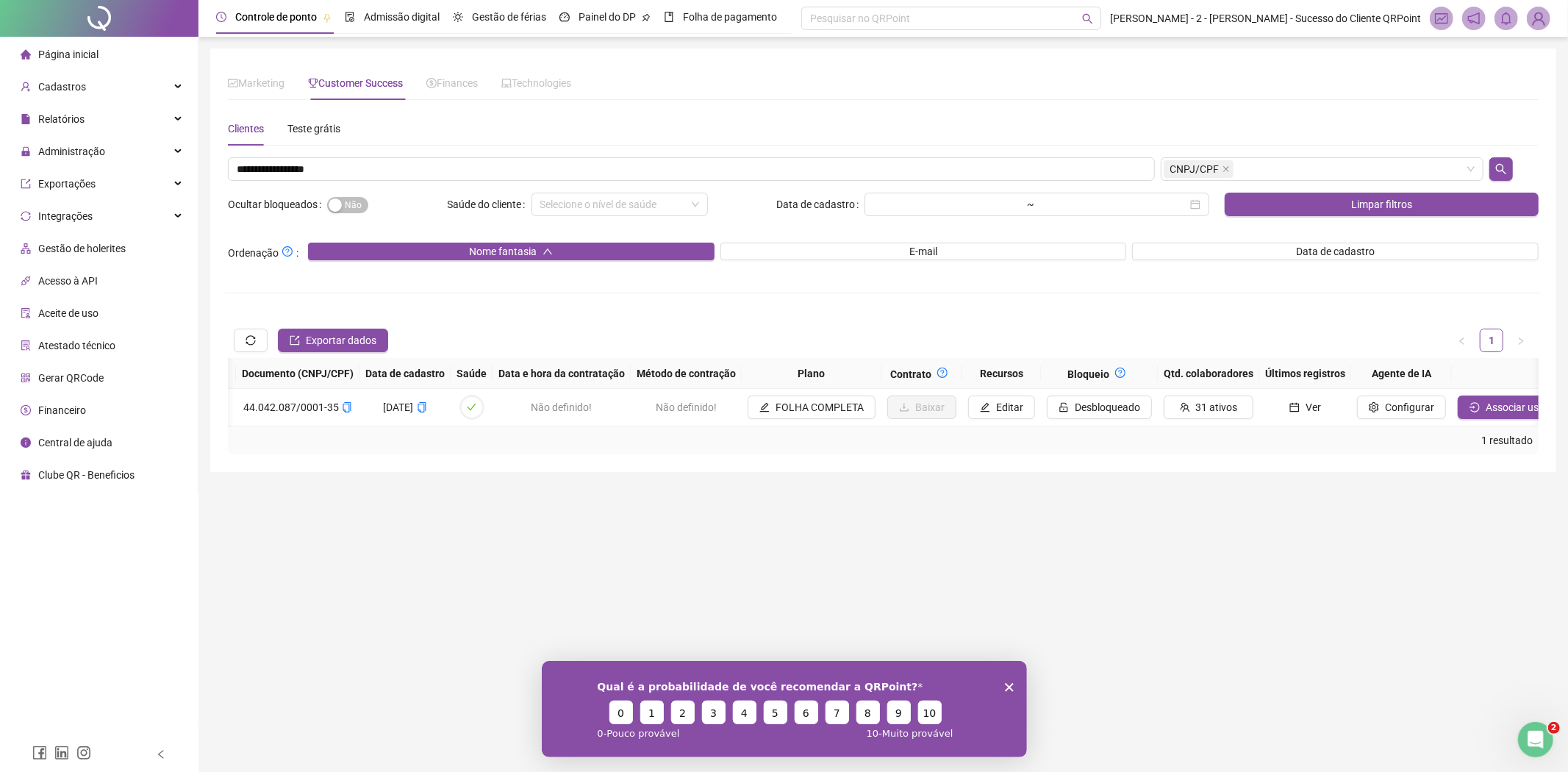
click at [1218, 438] on div "1 resultado" at bounding box center [882, 440] width 1311 height 28
click at [1289, 408] on icon "calendar" at bounding box center [1294, 407] width 10 height 10
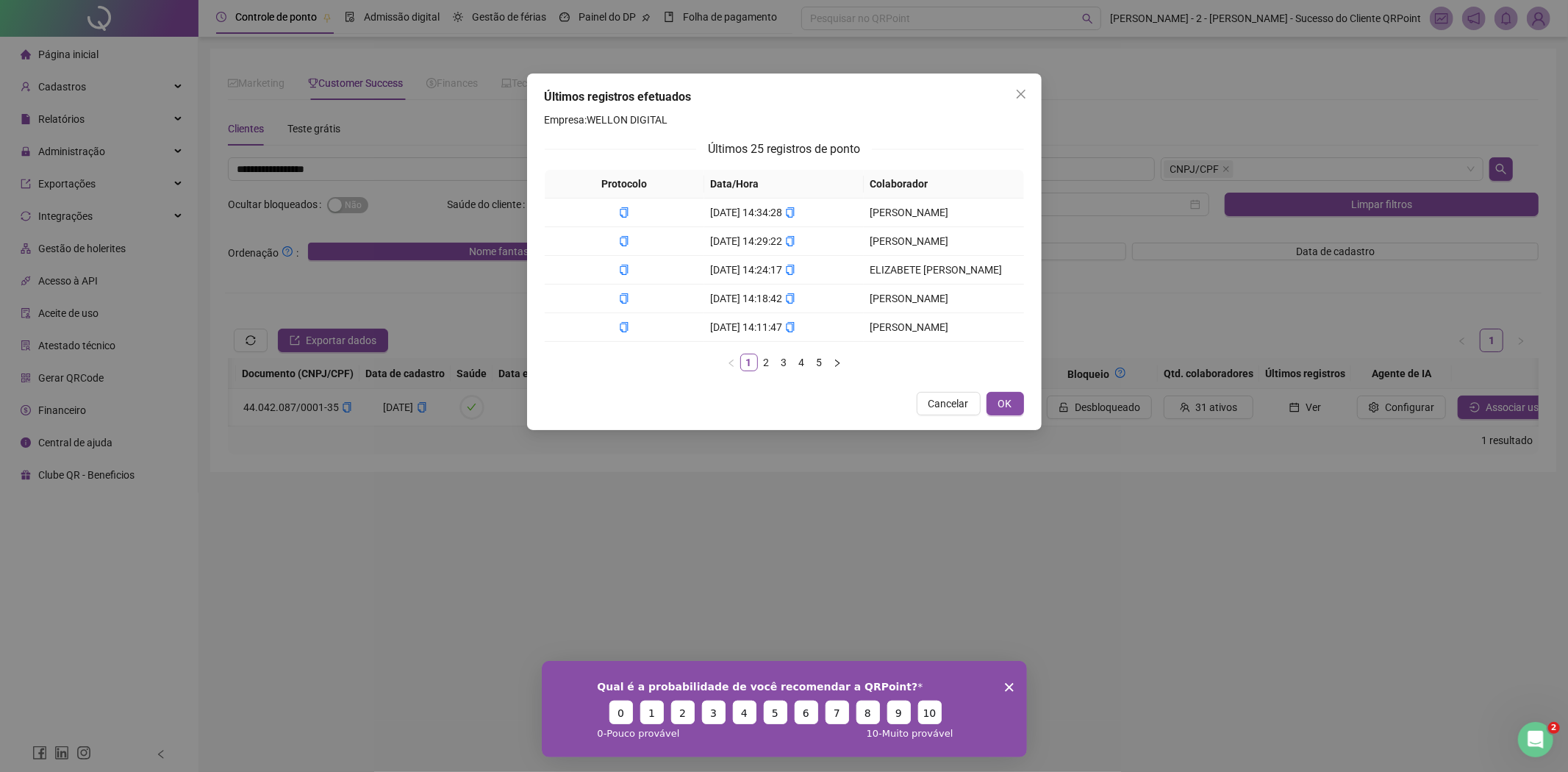
click at [767, 396] on div "Cancelar OK" at bounding box center [784, 403] width 479 height 24
click at [967, 401] on span "Cancelar" at bounding box center [948, 403] width 40 height 16
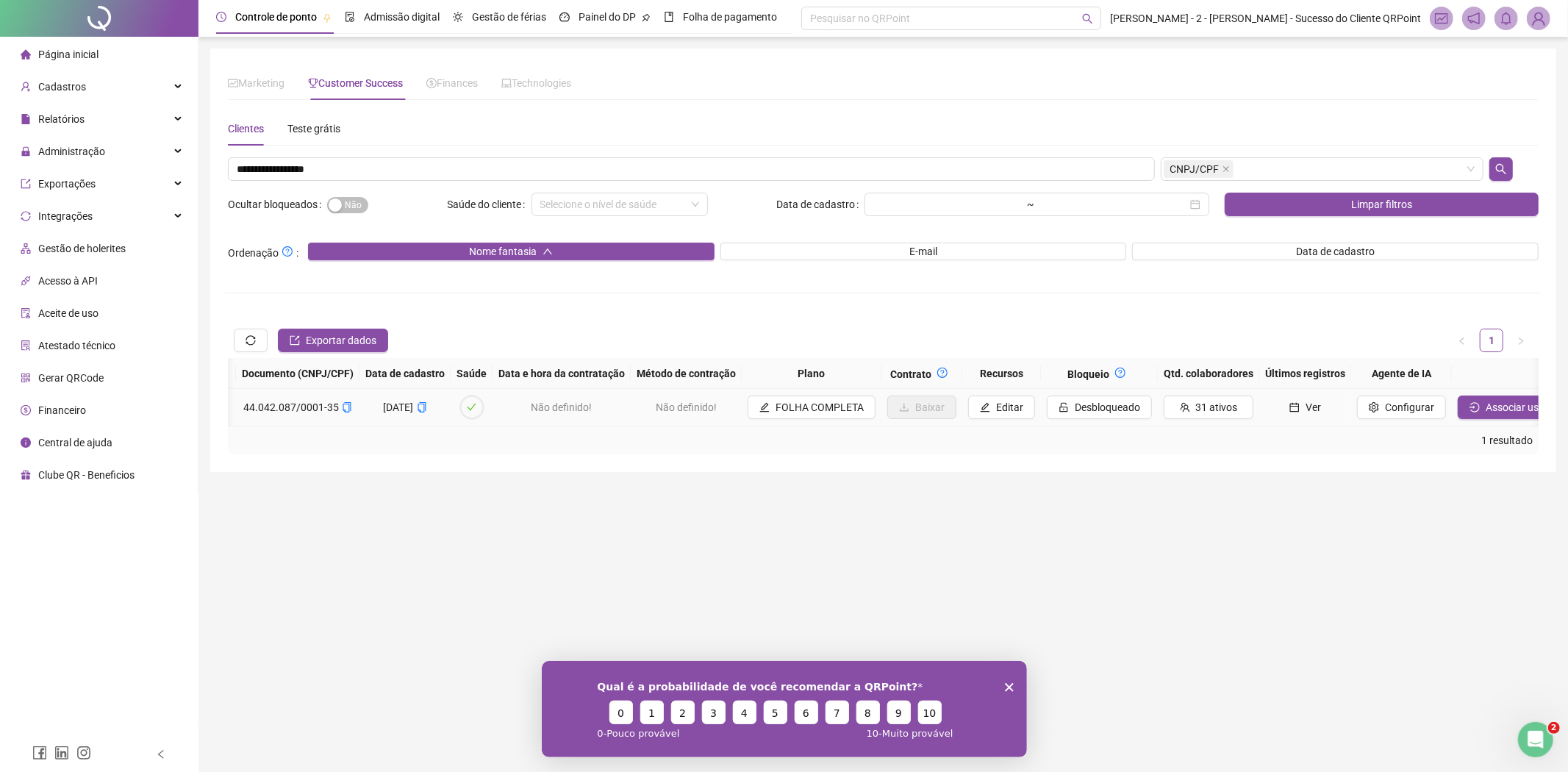
click at [1264, 408] on button "Ver" at bounding box center [1305, 408] width 80 height 24
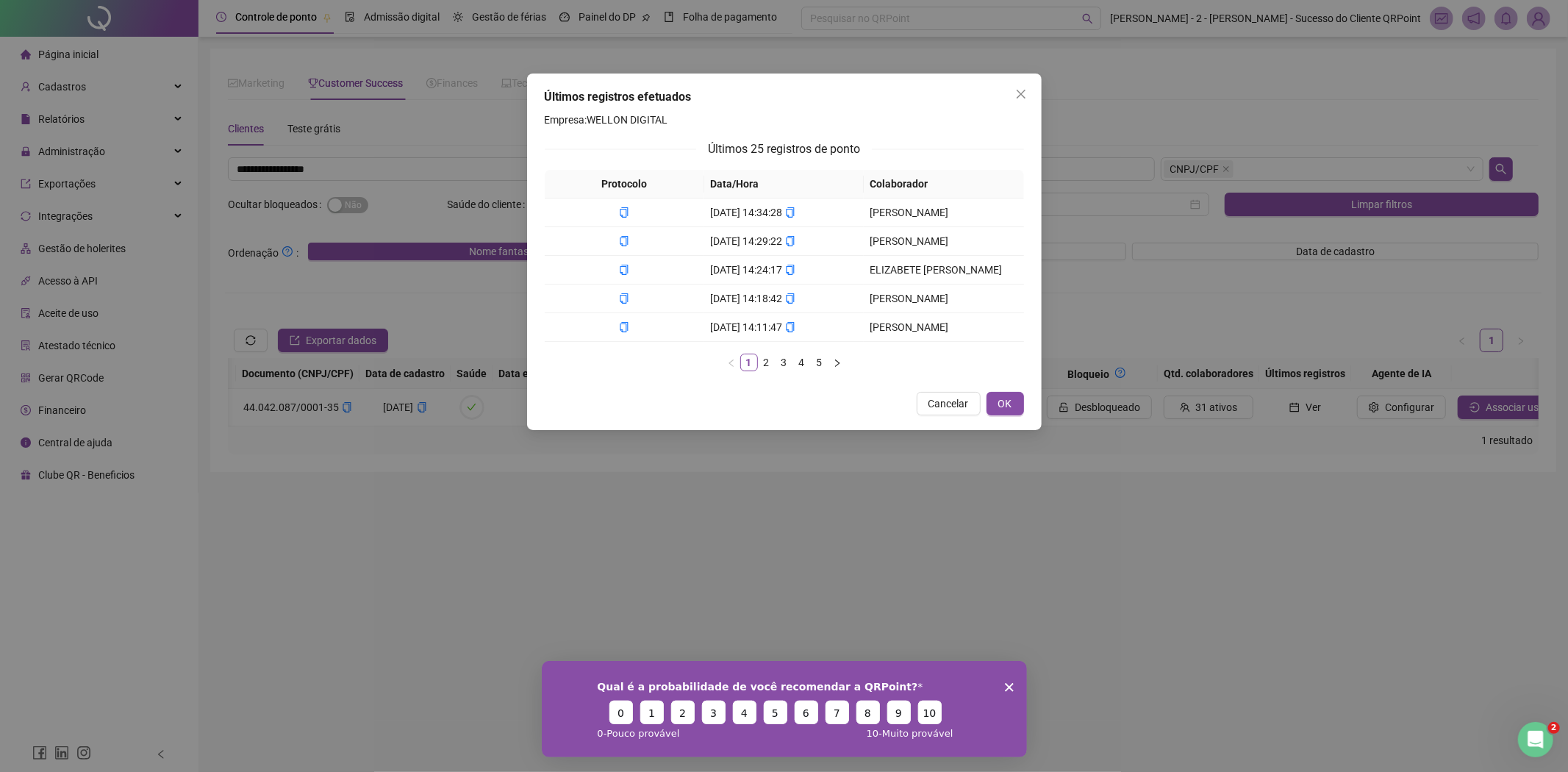
click at [943, 405] on span "Cancelar" at bounding box center [948, 403] width 40 height 16
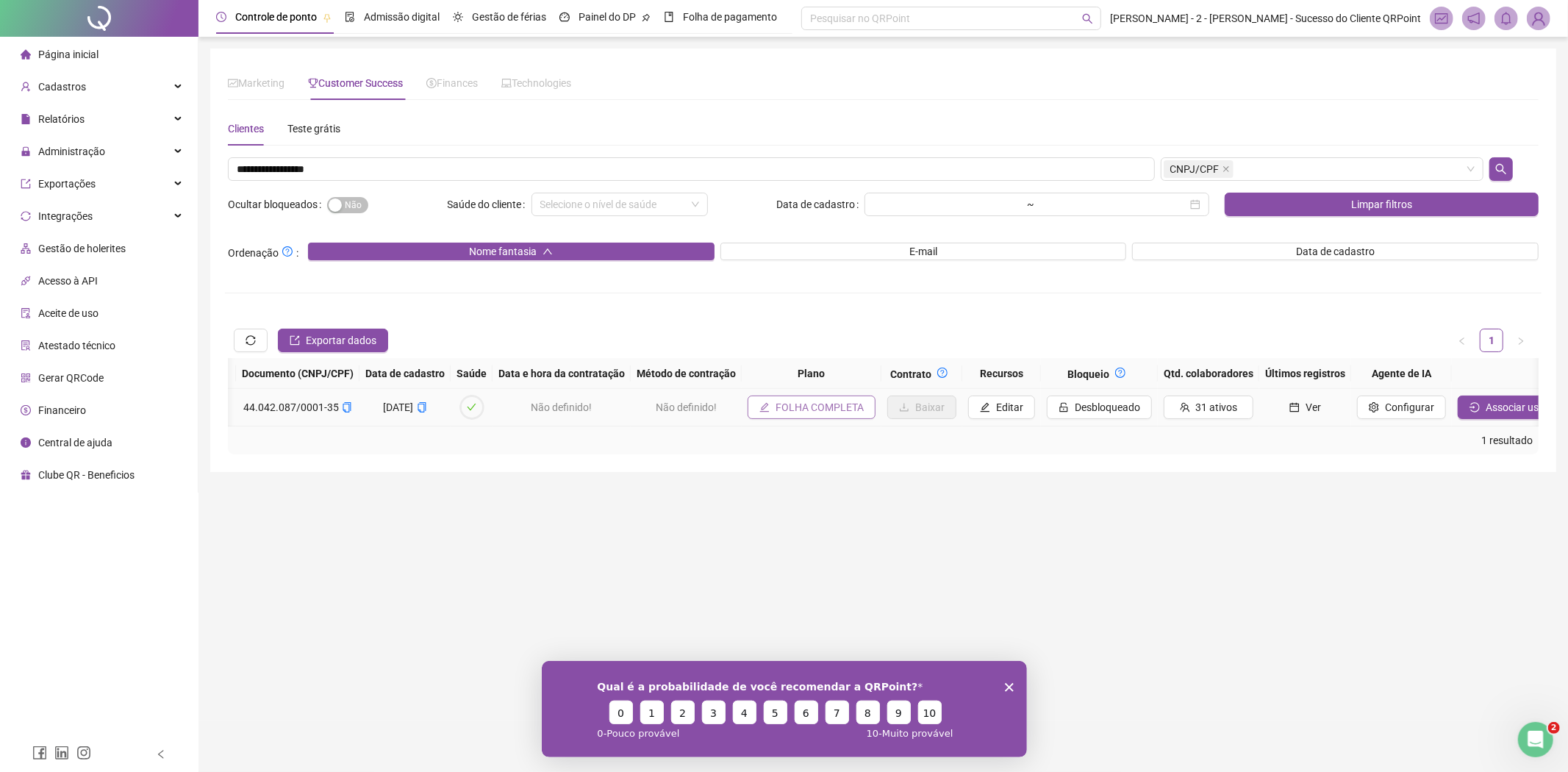
click at [775, 403] on span "FOLHA COMPLETA" at bounding box center [819, 407] width 88 height 16
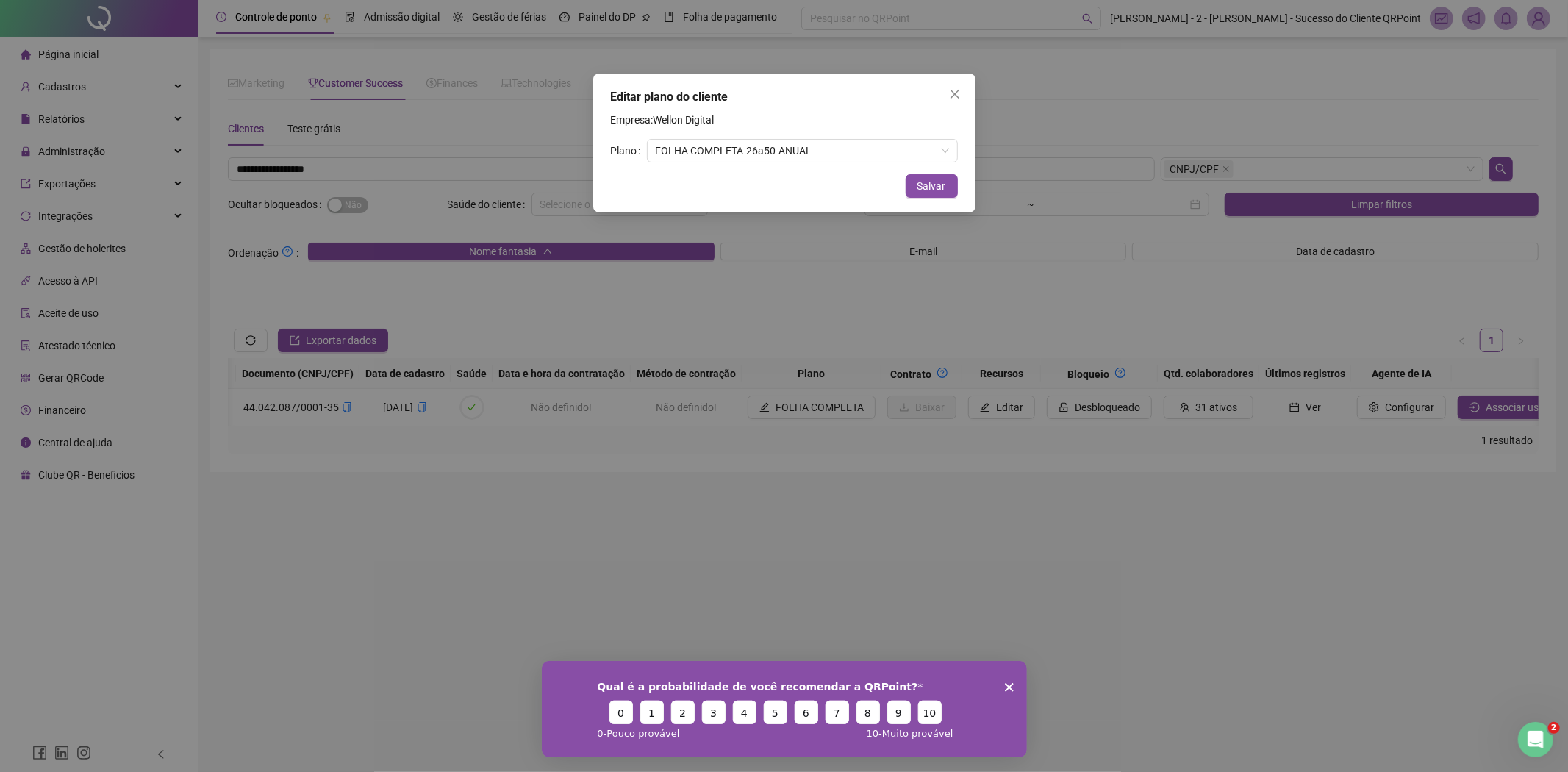
click at [744, 403] on div "Editar plano do cliente Empresa: Wellon Digital Plano FOLHA COMPLETA - 26 a 50 …" at bounding box center [784, 386] width 1568 height 772
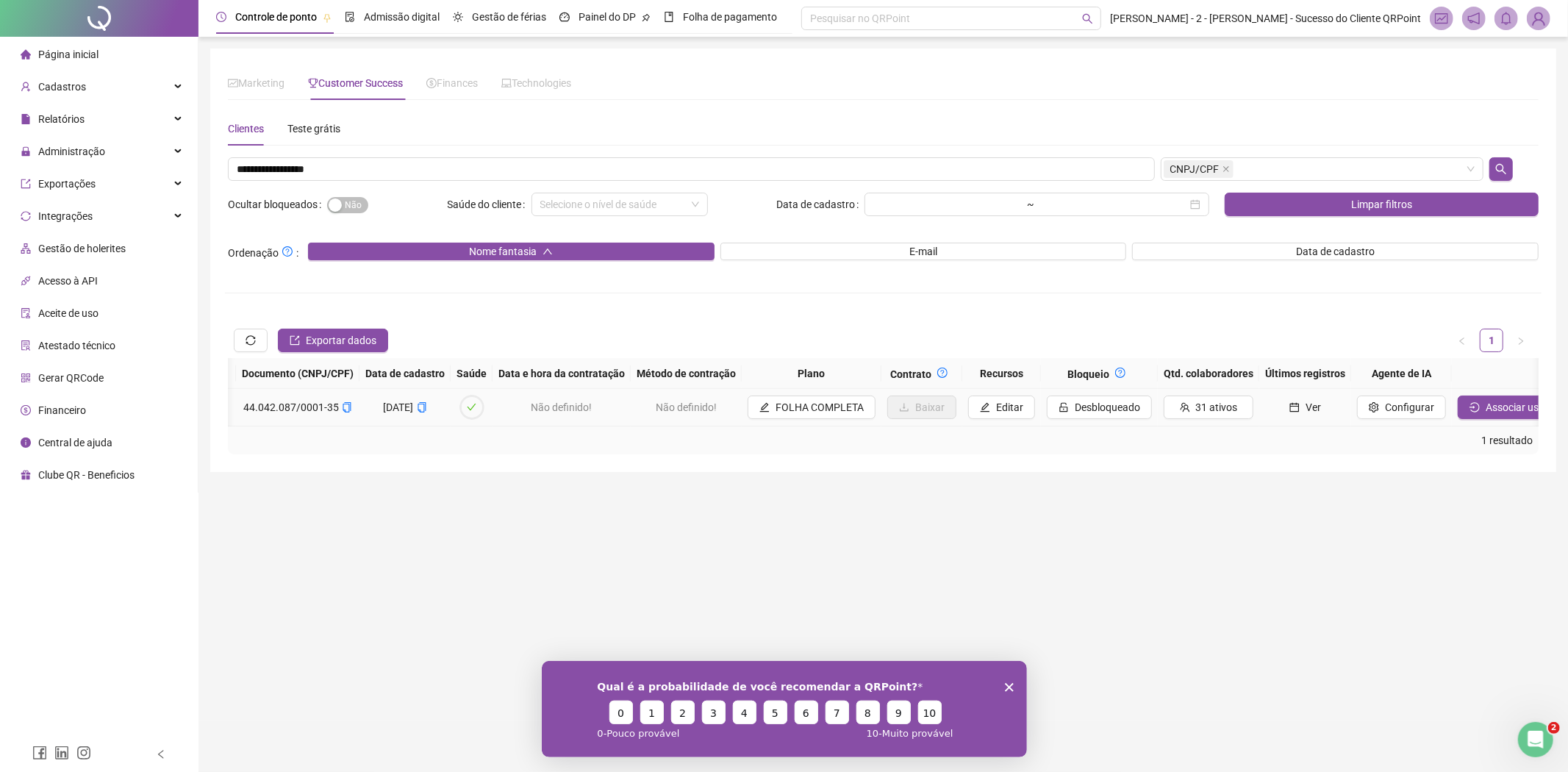
click at [1305, 408] on span "Ver" at bounding box center [1313, 407] width 15 height 16
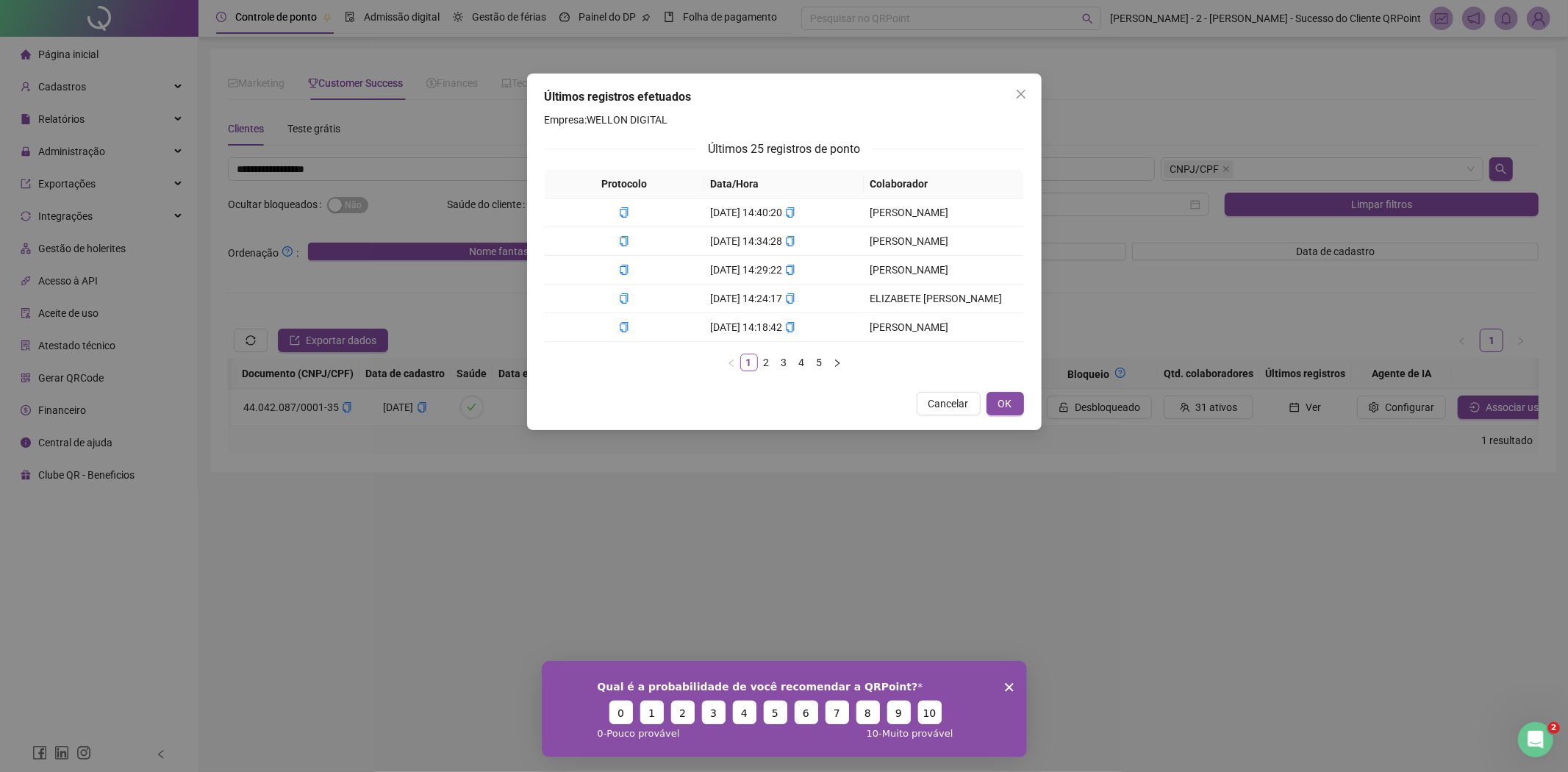
click at [940, 371] on div "Protocolo Data/Hora Colaborador [DATE] 14:40:20 [PERSON_NAME] [DEMOGRAPHIC_DATA…" at bounding box center [784, 276] width 479 height 213
click at [954, 398] on span "Cancelar" at bounding box center [948, 403] width 40 height 16
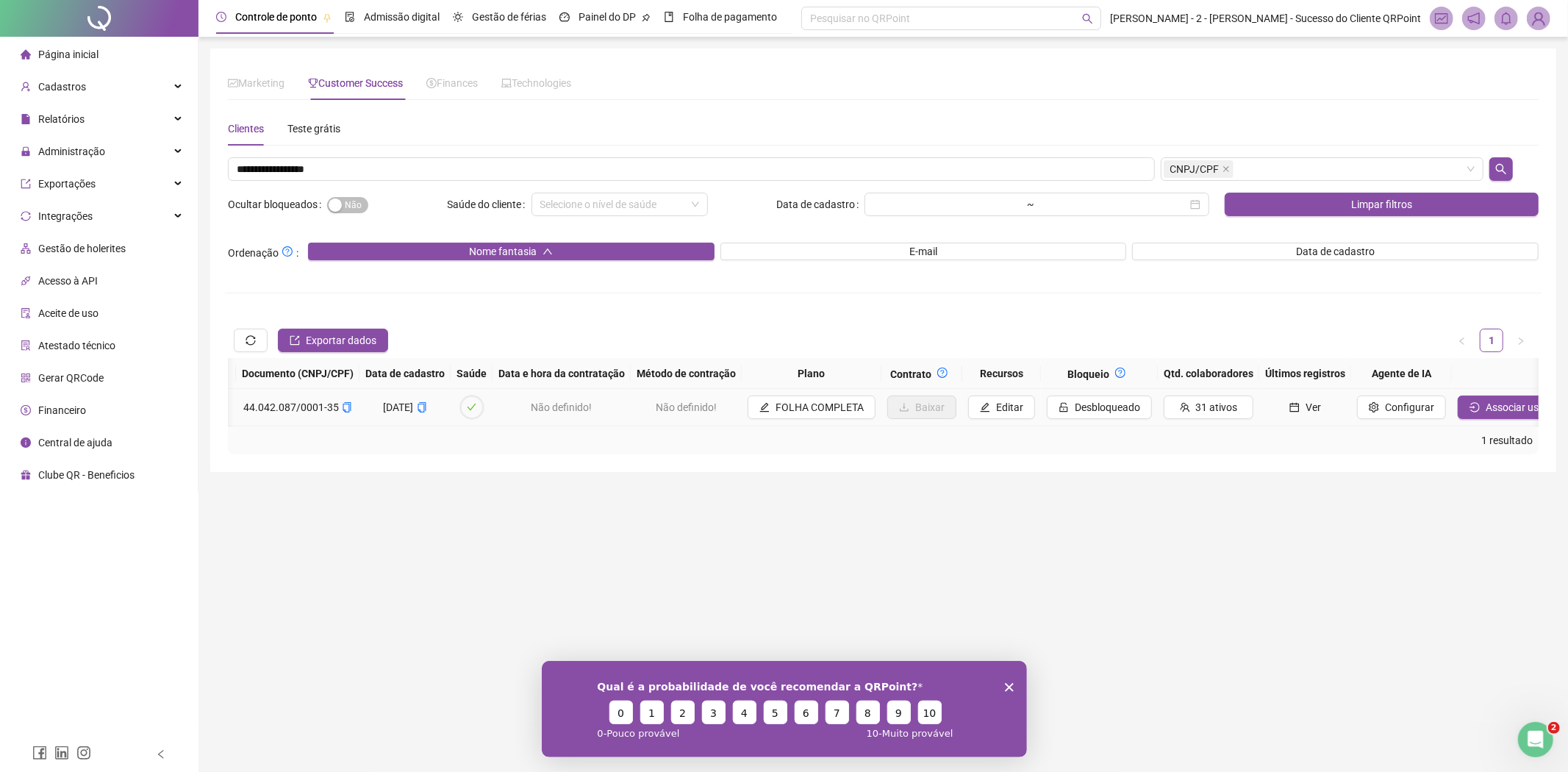
click at [493, 423] on td "Não definido!" at bounding box center [562, 408] width 138 height 38
